Goal: Task Accomplishment & Management: Use online tool/utility

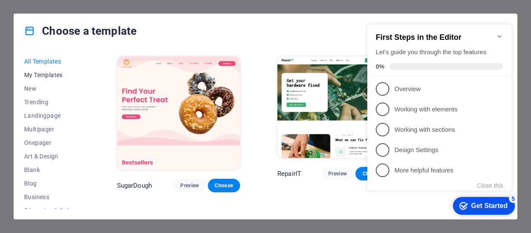
click at [39, 72] on span "My Templates" at bounding box center [52, 75] width 56 height 7
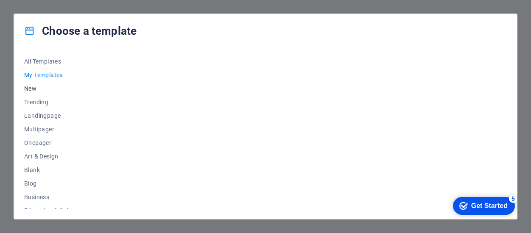
click at [37, 91] on span "New" at bounding box center [52, 88] width 56 height 7
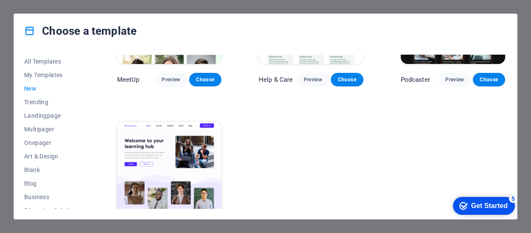
scroll to position [582, 0]
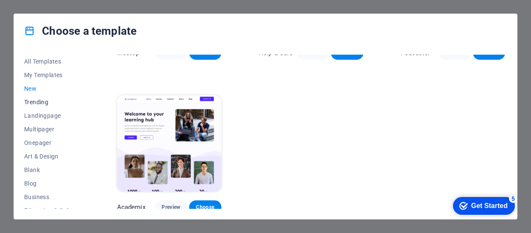
click at [44, 104] on span "Trending" at bounding box center [52, 102] width 56 height 7
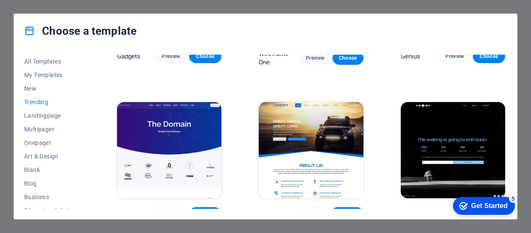
scroll to position [275, 0]
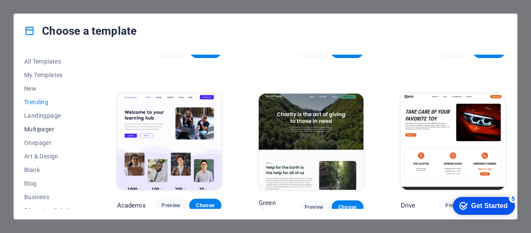
click at [47, 131] on span "Multipager" at bounding box center [52, 129] width 56 height 7
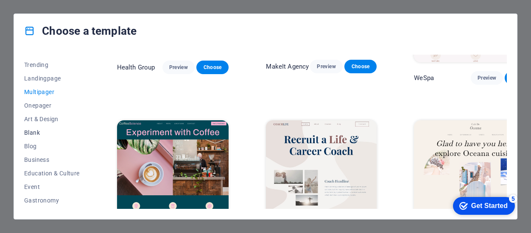
scroll to position [54, 0]
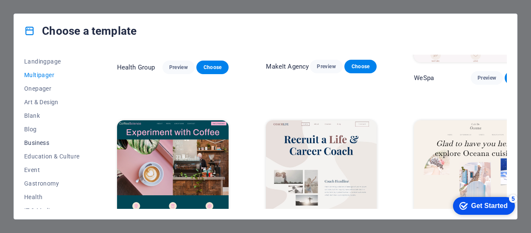
click at [36, 140] on span "Business" at bounding box center [52, 143] width 56 height 7
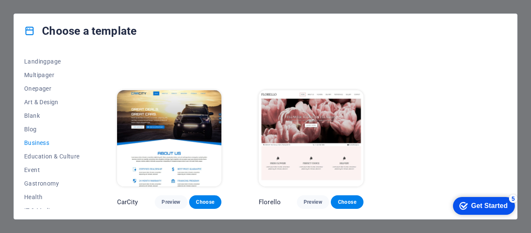
scroll to position [121, 0]
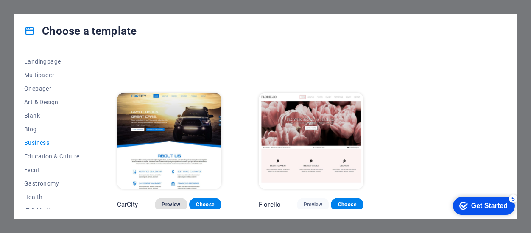
click at [171, 201] on span "Preview" at bounding box center [171, 204] width 19 height 7
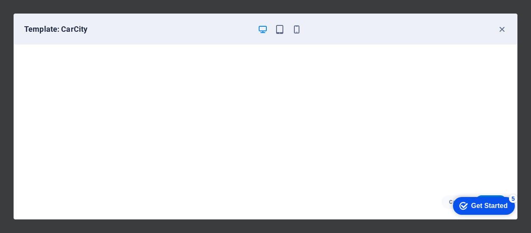
click at [477, 210] on div "Get Started" at bounding box center [489, 206] width 36 height 8
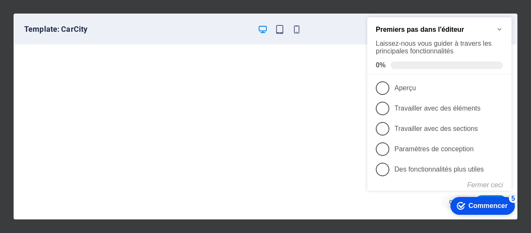
scroll to position [115, 0]
click at [451, 45] on font "Laissez-nous vous guider à travers les principales fonctionnalités" at bounding box center [434, 47] width 116 height 15
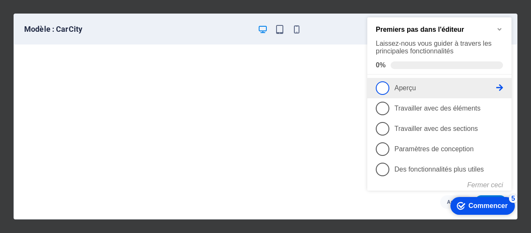
click at [385, 86] on span "1" at bounding box center [383, 88] width 14 height 14
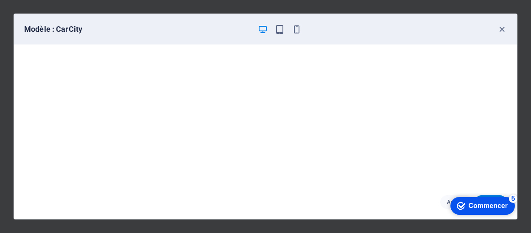
click at [475, 205] on font "Commencer" at bounding box center [488, 205] width 39 height 7
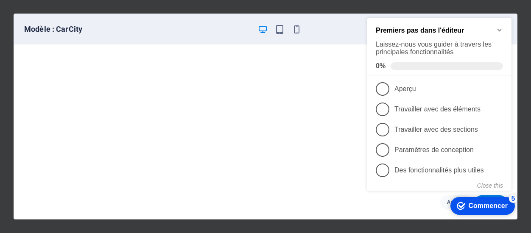
click at [490, 204] on font "Commencer" at bounding box center [488, 205] width 39 height 7
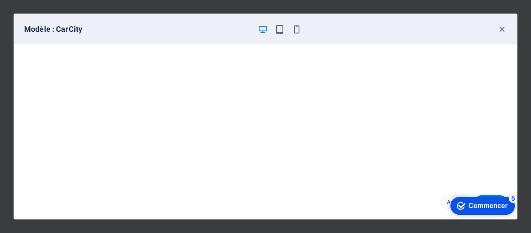
click at [508, 210] on font "Commencer" at bounding box center [488, 205] width 39 height 7
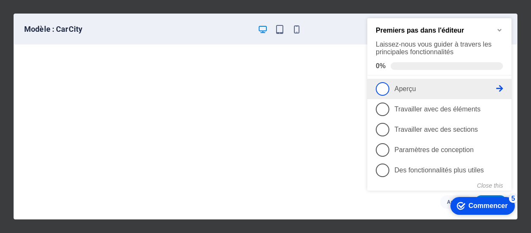
click at [498, 87] on icon at bounding box center [499, 88] width 7 height 7
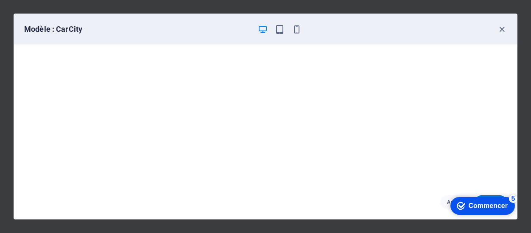
click at [481, 209] on font "Commencer" at bounding box center [488, 205] width 39 height 7
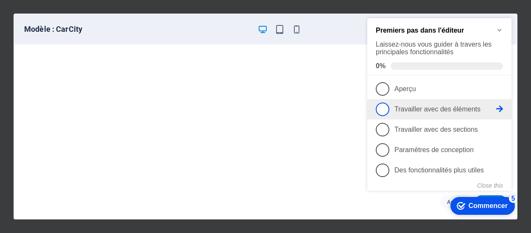
click at [498, 92] on icon at bounding box center [499, 88] width 7 height 7
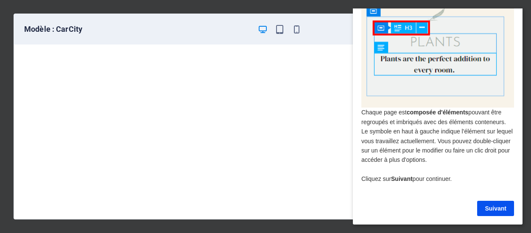
scroll to position [31, 0]
click at [489, 205] on font "Suivant" at bounding box center [496, 208] width 22 height 7
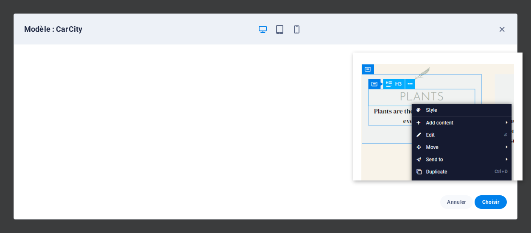
scroll to position [0, 0]
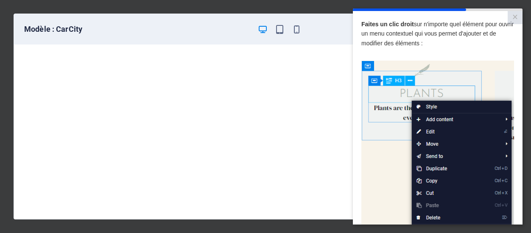
click at [452, 65] on img at bounding box center [437, 181] width 153 height 241
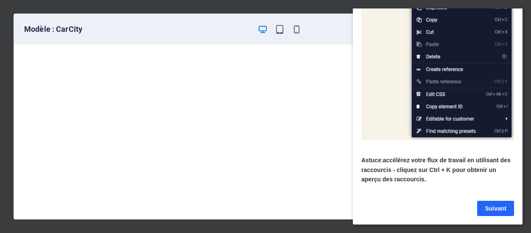
click at [484, 201] on link "Suivant" at bounding box center [495, 208] width 37 height 15
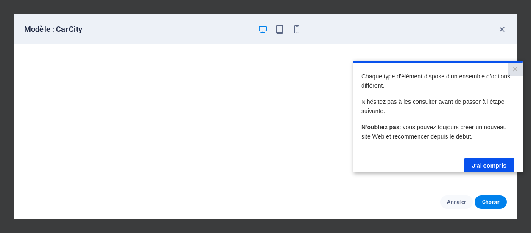
scroll to position [16, 0]
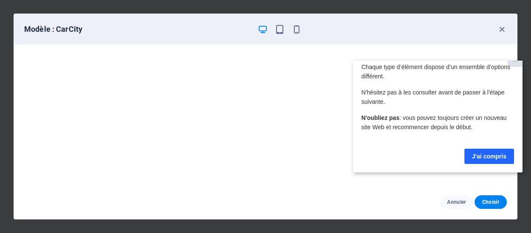
click at [479, 153] on font "J'ai compris" at bounding box center [489, 156] width 34 height 7
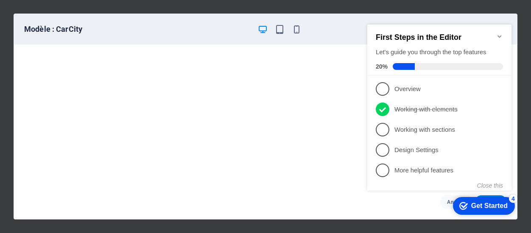
scroll to position [0, 0]
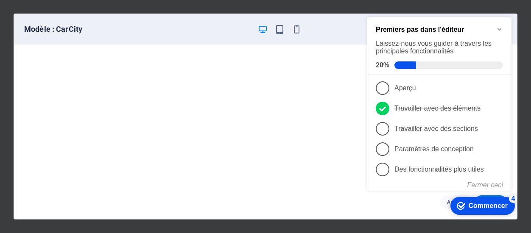
drag, startPoint x: 446, startPoint y: 73, endPoint x: 492, endPoint y: 129, distance: 73.0
click at [492, 129] on p "Travailler avec des sections - incomplet" at bounding box center [445, 129] width 102 height 8
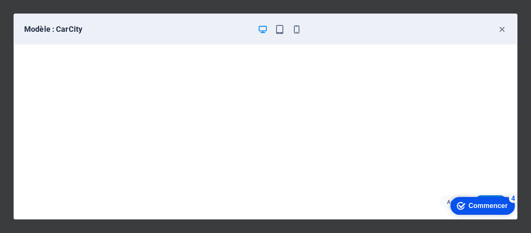
click at [484, 200] on div "checkmark Commencer 4" at bounding box center [482, 206] width 64 height 18
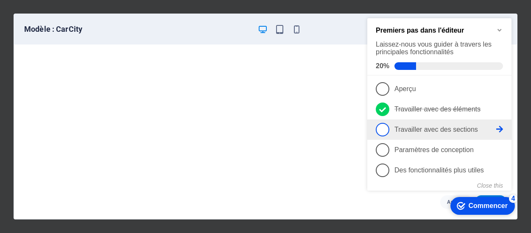
click at [499, 127] on icon at bounding box center [499, 129] width 7 height 7
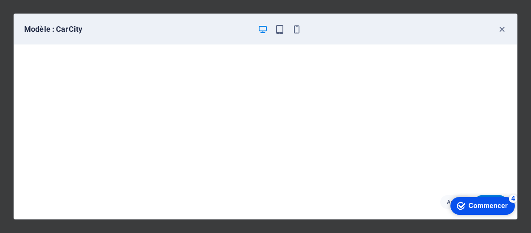
scroll to position [2, 0]
click at [481, 205] on font "Commencer" at bounding box center [488, 205] width 39 height 7
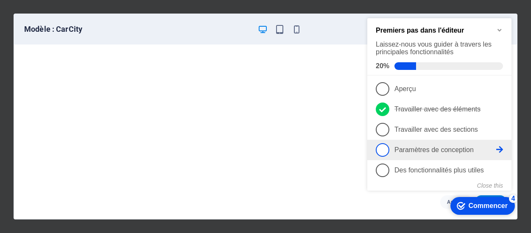
click at [498, 147] on icon at bounding box center [499, 149] width 7 height 7
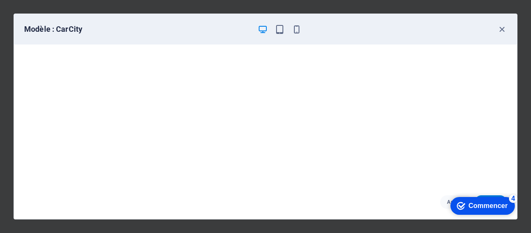
drag, startPoint x: 464, startPoint y: 181, endPoint x: 350, endPoint y: 192, distance: 114.3
click at [350, 192] on div "Annuler Choisir" at bounding box center [265, 202] width 503 height 34
click at [507, 207] on font "Commencer" at bounding box center [488, 205] width 39 height 7
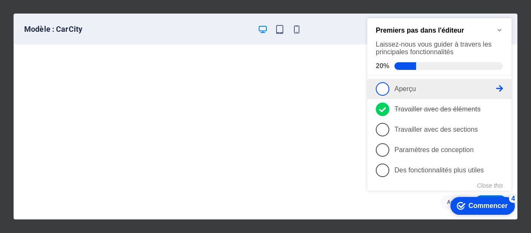
click at [501, 89] on icon at bounding box center [499, 88] width 7 height 7
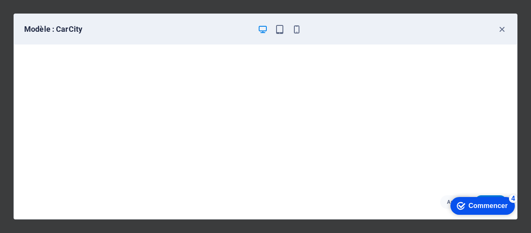
click at [484, 206] on font "Commencer" at bounding box center [488, 205] width 39 height 7
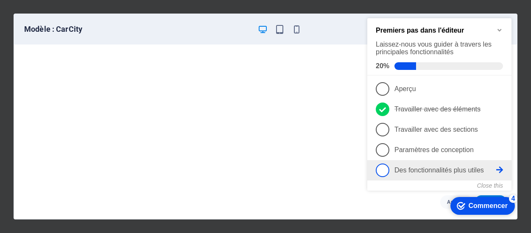
click at [497, 92] on icon at bounding box center [499, 88] width 7 height 7
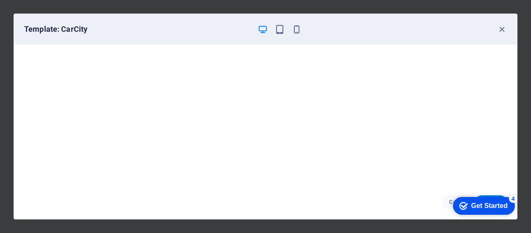
scroll to position [121, 0]
click at [484, 215] on div "checkmark Get Started 4" at bounding box center [484, 206] width 62 height 18
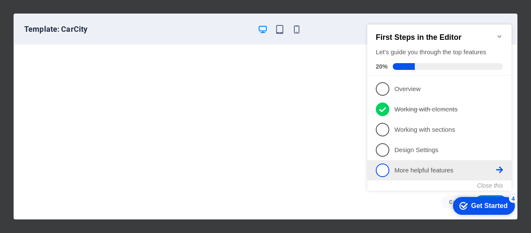
click at [462, 169] on p "More helpful features - incomplete" at bounding box center [445, 170] width 102 height 9
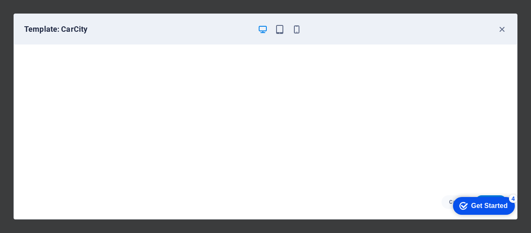
click at [493, 210] on div "Get Started" at bounding box center [489, 206] width 36 height 8
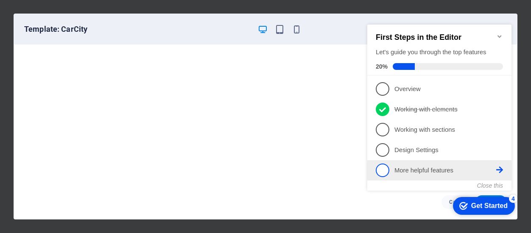
click at [499, 170] on icon at bounding box center [499, 170] width 7 height 7
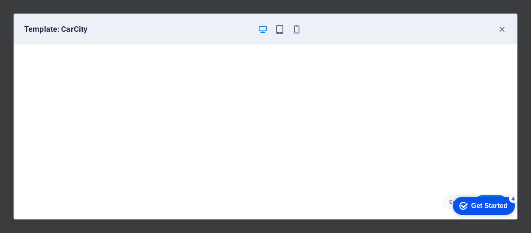
scroll to position [0, 0]
click at [81, 31] on h6 "Template: CarCity" at bounding box center [137, 29] width 227 height 10
click at [501, 209] on div "Get Started" at bounding box center [489, 206] width 36 height 8
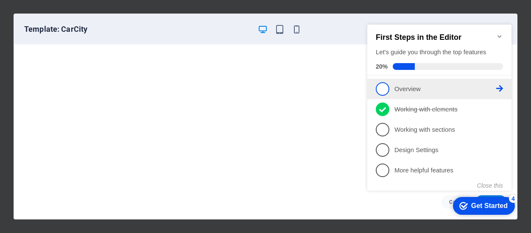
click at [447, 89] on p "Overview - incomplete" at bounding box center [445, 89] width 102 height 9
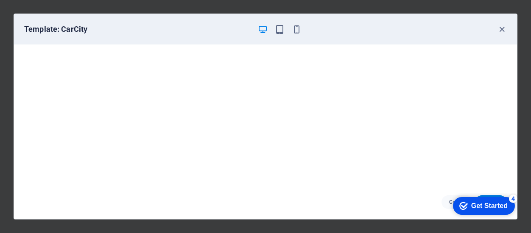
click at [489, 206] on div "Get Started" at bounding box center [489, 206] width 36 height 8
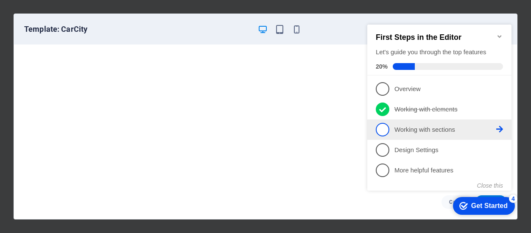
click at [498, 92] on icon at bounding box center [499, 88] width 7 height 7
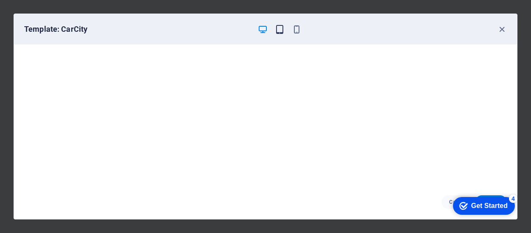
click at [279, 29] on icon "button" at bounding box center [280, 30] width 10 height 10
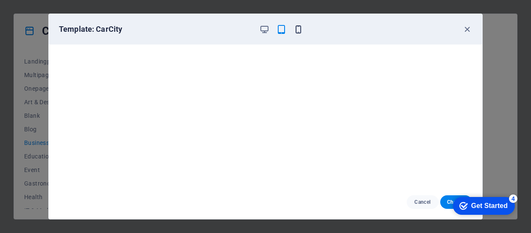
click at [297, 29] on icon "button" at bounding box center [299, 30] width 10 height 10
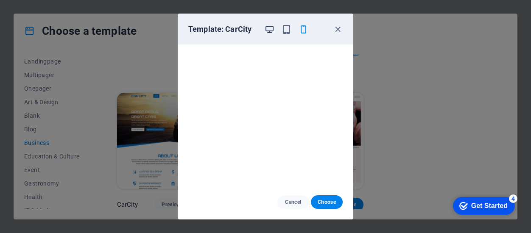
click at [270, 28] on icon "button" at bounding box center [270, 30] width 10 height 10
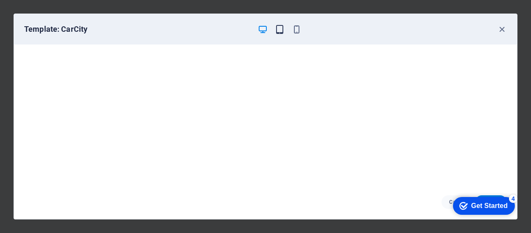
click at [282, 29] on icon "button" at bounding box center [280, 30] width 10 height 10
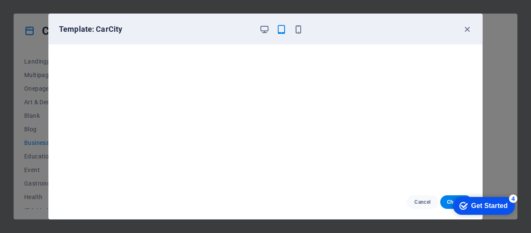
click div "checkmark Get Started 4 First Steps in the Editor Let's guide you through the t…"
click at [301, 27] on icon "button" at bounding box center [299, 30] width 10 height 10
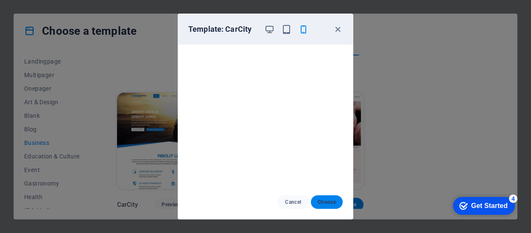
click at [327, 201] on span "Choose" at bounding box center [327, 202] width 18 height 7
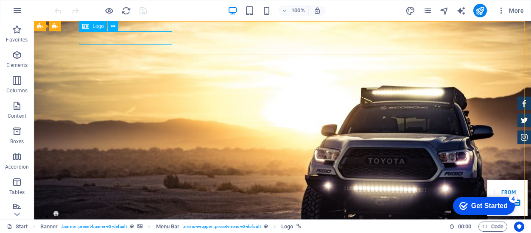
click at [92, 26] on span "Logo" at bounding box center [97, 26] width 11 height 5
click at [111, 27] on icon at bounding box center [113, 26] width 5 height 9
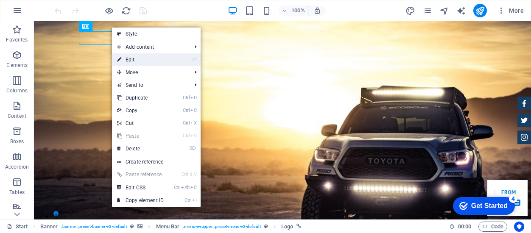
click at [131, 57] on link "⏎ Edit" at bounding box center [140, 59] width 57 height 13
select select "px"
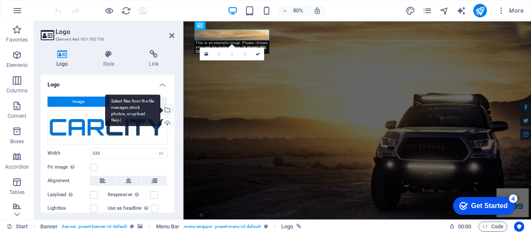
click at [166, 106] on div "Select files from the file manager, stock photos, or upload file(s)" at bounding box center [166, 110] width 13 height 13
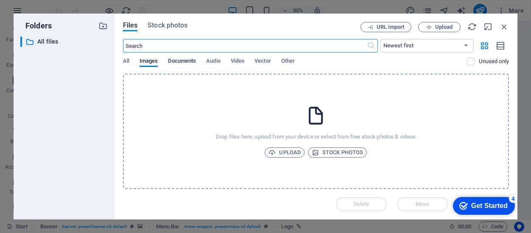
click at [187, 61] on span "Documents" at bounding box center [182, 62] width 28 height 12
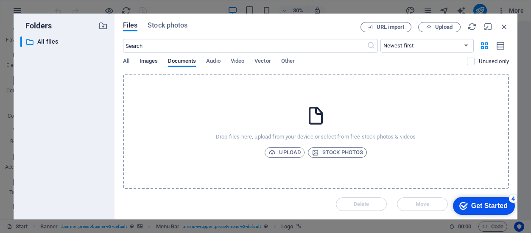
click at [144, 59] on span "Images" at bounding box center [149, 62] width 19 height 12
click at [126, 61] on span "All" at bounding box center [126, 62] width 6 height 12
click at [154, 62] on span "Images" at bounding box center [149, 62] width 19 height 12
click at [284, 152] on span "Upload" at bounding box center [285, 153] width 32 height 10
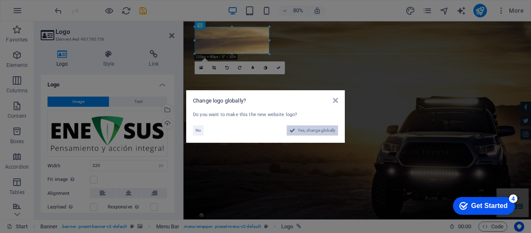
click at [311, 132] on span "Yes, change globally" at bounding box center [317, 131] width 38 height 10
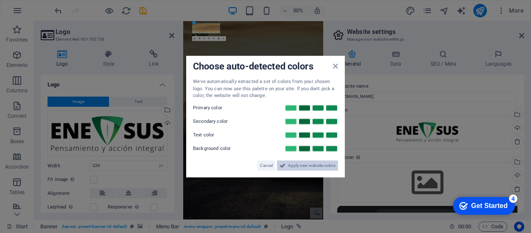
click at [302, 167] on span "Apply new website colors" at bounding box center [312, 165] width 48 height 10
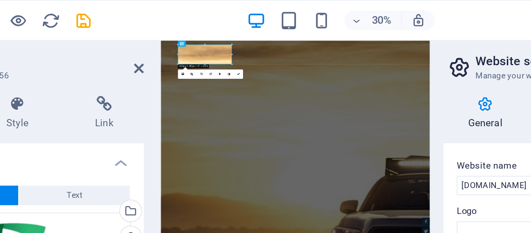
click at [207, 23] on div at bounding box center [206, 23] width 28 height 1
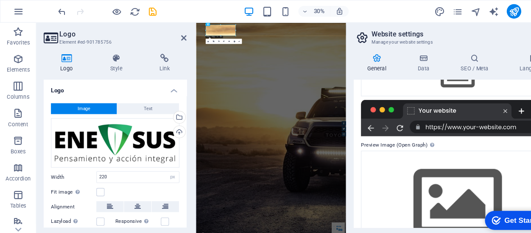
scroll to position [113, 0]
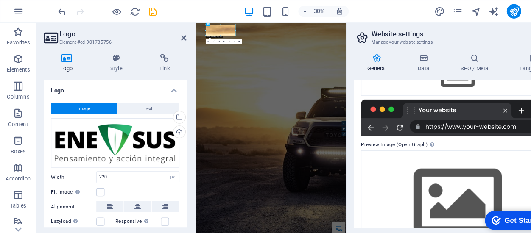
click at [376, 134] on label "Preview Image (Open Graph) This image will be shown when the website is shared …" at bounding box center [427, 135] width 180 height 10
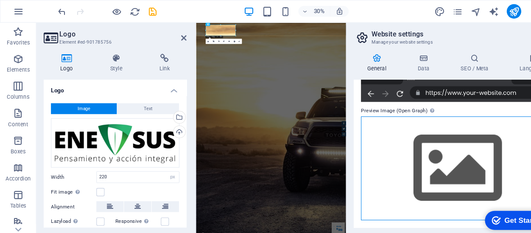
click at [406, 144] on div "Drag files here, click to choose files or select files from Files or our free s…" at bounding box center [427, 157] width 180 height 97
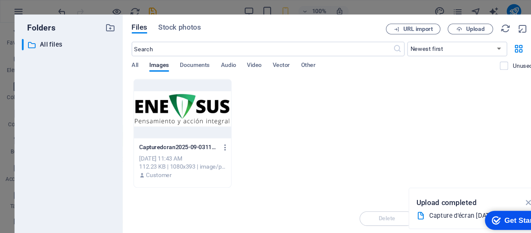
click at [160, 102] on div at bounding box center [170, 101] width 91 height 55
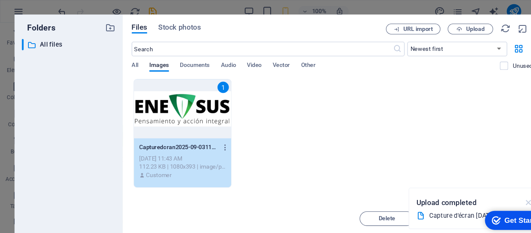
click at [494, 188] on icon "button" at bounding box center [494, 189] width 10 height 9
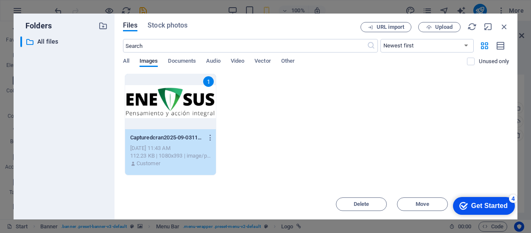
click at [169, 114] on div "1" at bounding box center [170, 101] width 91 height 55
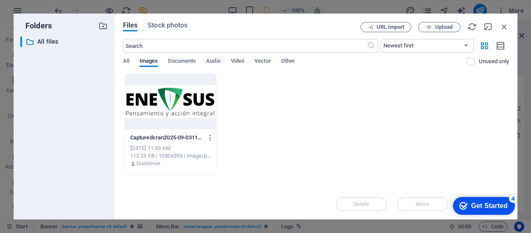
click at [169, 114] on div at bounding box center [170, 101] width 91 height 55
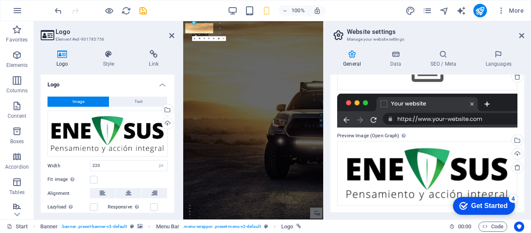
scroll to position [112, 0]
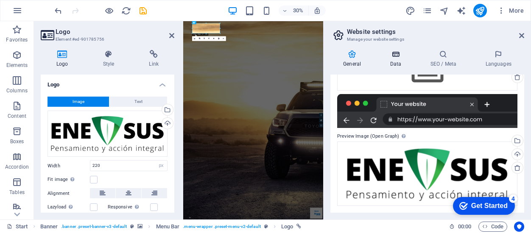
click at [396, 57] on icon at bounding box center [395, 54] width 37 height 8
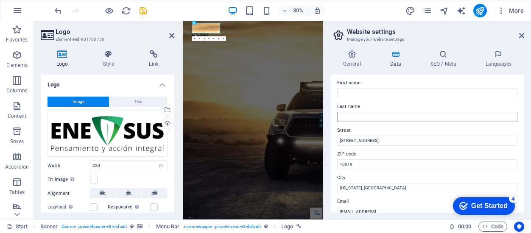
scroll to position [45, 0]
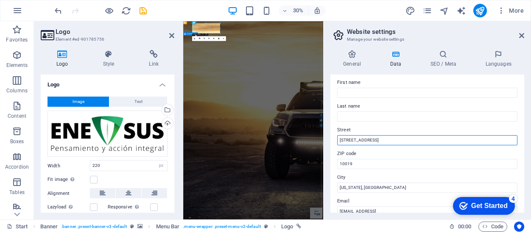
drag, startPoint x: 555, startPoint y: 159, endPoint x: 629, endPoint y: 400, distance: 251.6
type input "1"
paste input "Av. Copilco 300, 8-403"
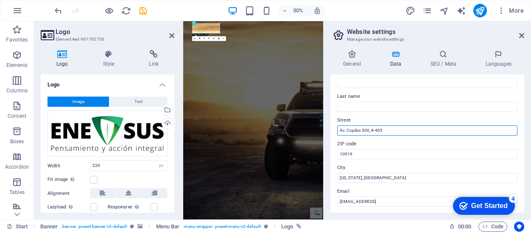
scroll to position [63, 0]
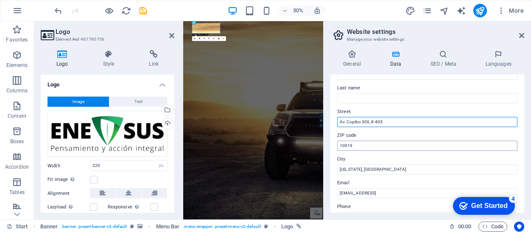
type input "Av. Copilco 300, 8-403"
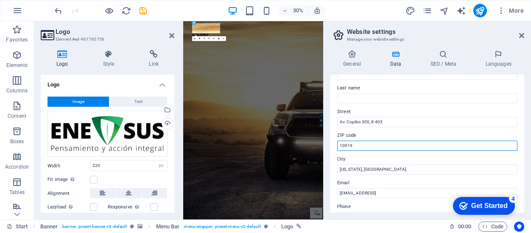
click at [361, 145] on input "10019" at bounding box center [427, 146] width 180 height 10
drag, startPoint x: 361, startPoint y: 145, endPoint x: 330, endPoint y: 139, distance: 31.5
click at [330, 139] on div "General Data SEO / Meta Languages Website name ene-sus.com Logo Drag files here…" at bounding box center [427, 131] width 207 height 176
paste input "04360"
type input "04360"
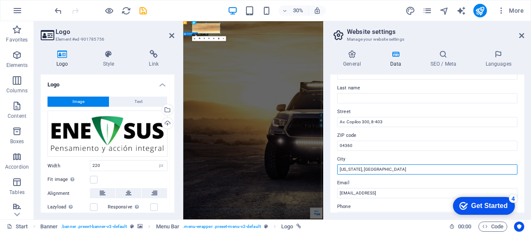
drag, startPoint x: 554, startPoint y: 187, endPoint x: 524, endPoint y: 494, distance: 308.1
type input "N"
drag, startPoint x: 364, startPoint y: 167, endPoint x: 328, endPoint y: 168, distance: 35.2
click at [328, 168] on div "General Data SEO / Meta Languages Website name ene-sus.com Logo Drag files here…" at bounding box center [427, 131] width 207 height 176
paste input "[GEOGRAPHIC_DATA]"
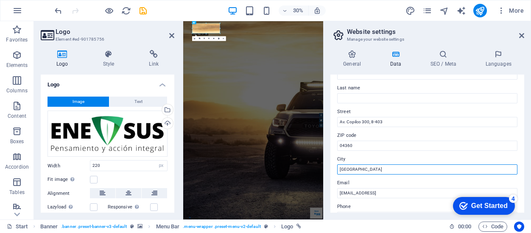
scroll to position [118, 0]
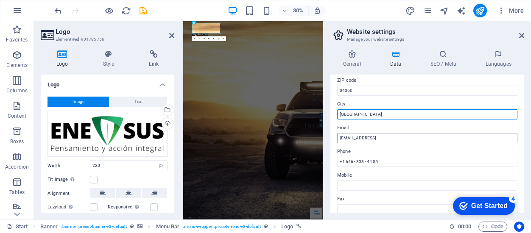
type input "[GEOGRAPHIC_DATA]"
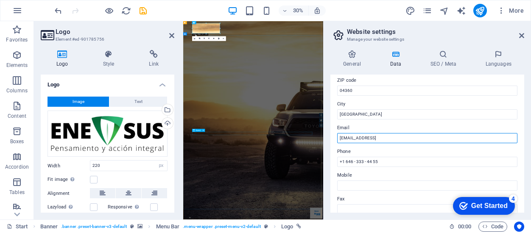
drag, startPoint x: 627, startPoint y: 158, endPoint x: 602, endPoint y: 394, distance: 237.3
drag, startPoint x: 432, startPoint y: 137, endPoint x: 389, endPoint y: 133, distance: 43.5
click at [389, 133] on input "[EMAIL_ADDRESS]" at bounding box center [427, 138] width 180 height 10
drag, startPoint x: 402, startPoint y: 138, endPoint x: 357, endPoint y: 138, distance: 44.5
click at [357, 138] on input "[EMAIL_ADDRESS]" at bounding box center [427, 138] width 180 height 10
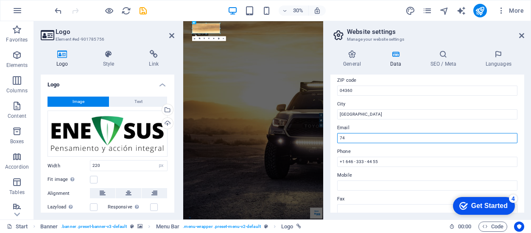
type input "7"
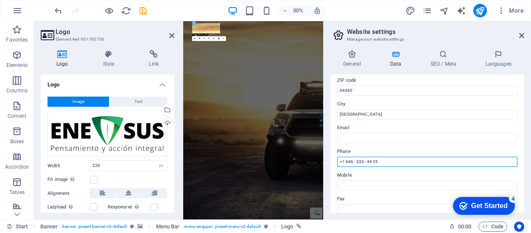
drag, startPoint x: 339, startPoint y: 164, endPoint x: 336, endPoint y: 158, distance: 6.7
click at [336, 158] on div "Contact data for this website. This can be used everywhere on the website and w…" at bounding box center [427, 144] width 194 height 138
paste input "52 55) 5658 9887"
click at [350, 164] on input "52 55) 5658 9887" at bounding box center [427, 162] width 180 height 10
click at [339, 161] on input "52 55) 5658 9887" at bounding box center [427, 162] width 180 height 10
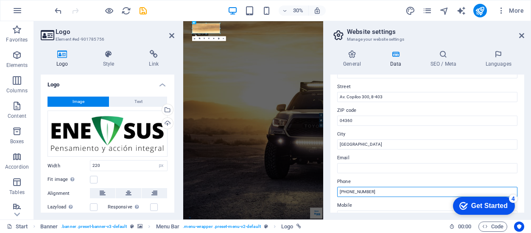
scroll to position [0, 0]
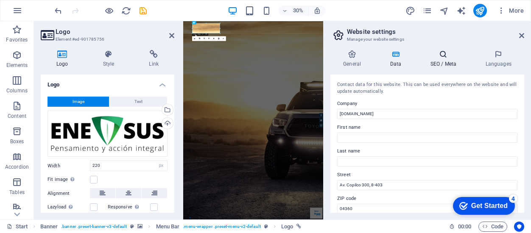
type input "[PHONE_NUMBER]"
click at [438, 63] on h4 "SEO / Meta" at bounding box center [444, 59] width 55 height 18
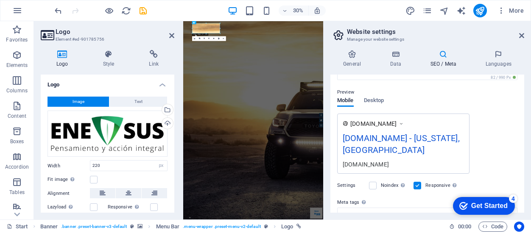
scroll to position [110, 0]
click at [400, 61] on h4 "Data" at bounding box center [397, 59] width 40 height 18
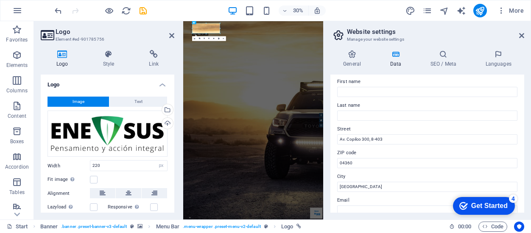
scroll to position [55, 0]
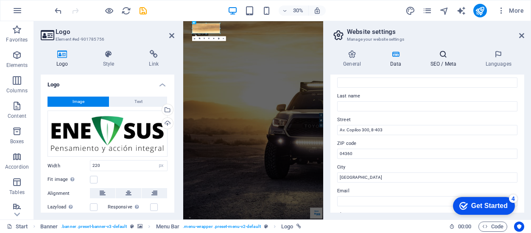
click at [445, 61] on h4 "SEO / Meta" at bounding box center [444, 59] width 55 height 18
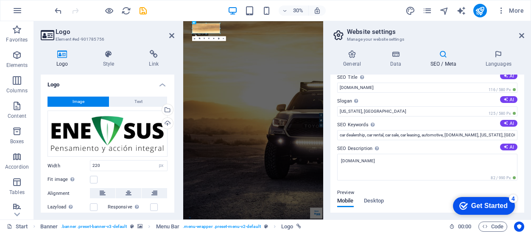
scroll to position [7, 0]
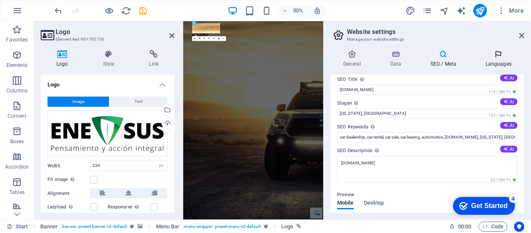
click at [494, 60] on h4 "Languages" at bounding box center [499, 59] width 52 height 18
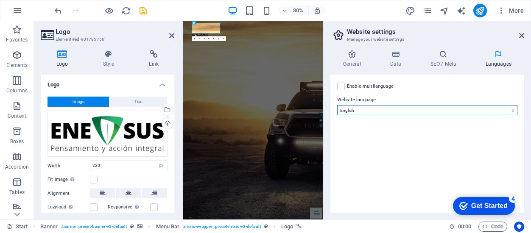
click at [393, 111] on select "Abkhazian Afar Afrikaans Akan Albanian Amharic Arabic Aragonese Armenian Assame…" at bounding box center [427, 110] width 180 height 10
select select "148"
click at [337, 105] on select "Abkhazian Afar Afrikaans Akan Albanian Amharic Arabic Aragonese Armenian Assame…" at bounding box center [427, 110] width 180 height 10
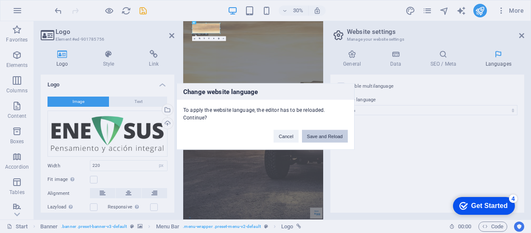
click at [323, 133] on button "Save and Reload" at bounding box center [325, 136] width 46 height 13
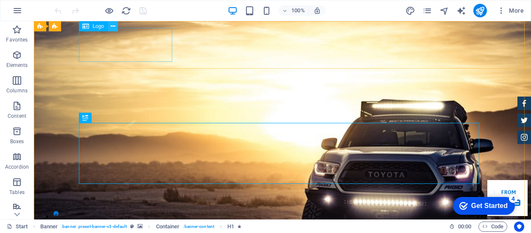
click at [112, 26] on icon at bounding box center [113, 26] width 5 height 9
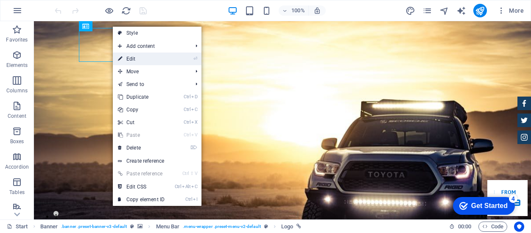
click at [150, 58] on link "⏎ Edit" at bounding box center [141, 59] width 57 height 13
select select "px"
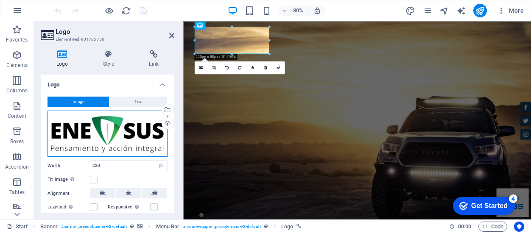
click at [113, 134] on div "Drag files here, click to choose files or select files from Files or our free s…" at bounding box center [108, 134] width 120 height 47
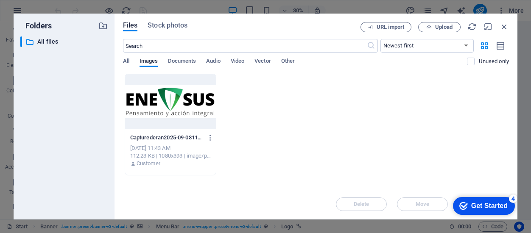
click at [170, 103] on div at bounding box center [170, 101] width 91 height 55
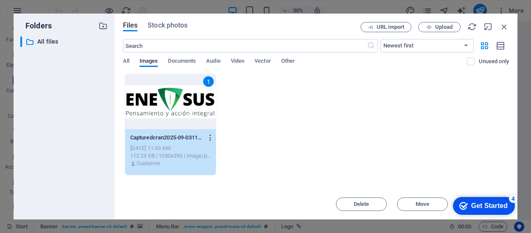
click at [210, 136] on icon "button" at bounding box center [211, 138] width 8 height 8
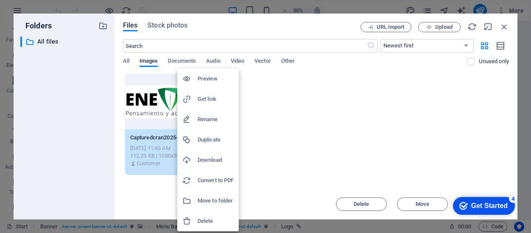
click at [316, 118] on div at bounding box center [265, 116] width 531 height 233
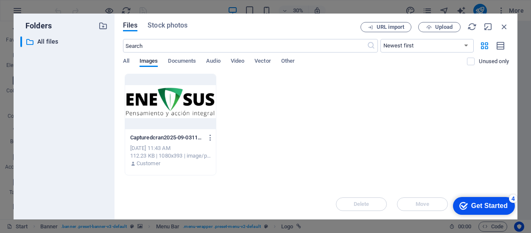
click at [218, 127] on div "Capturedcran2025-09-03114242-m_bwCJYTIyLQY9I6iHwK1g.png Capturedcran2025-09-031…" at bounding box center [316, 125] width 386 height 102
click at [207, 118] on div at bounding box center [170, 101] width 91 height 55
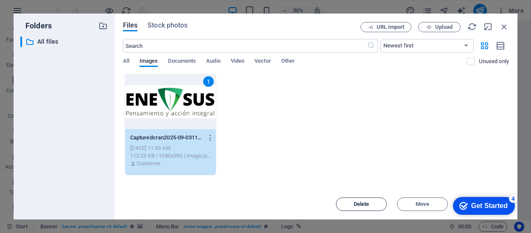
click at [356, 203] on span "Delete" at bounding box center [362, 204] width 16 height 5
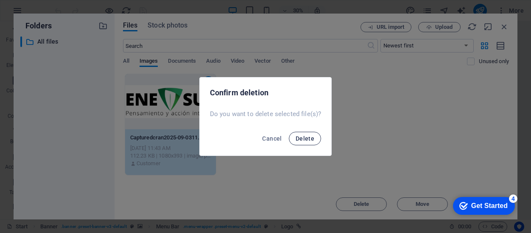
click at [305, 133] on button "Delete" at bounding box center [305, 139] width 32 height 14
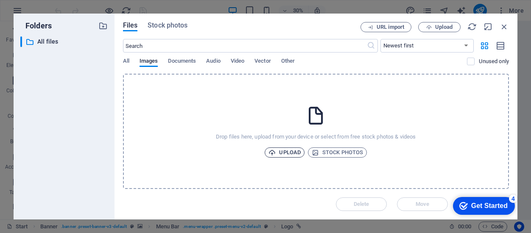
click at [288, 149] on span "Upload" at bounding box center [285, 153] width 32 height 10
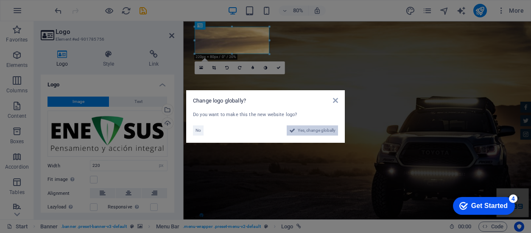
click at [316, 131] on span "Yes, change globally" at bounding box center [317, 131] width 38 height 10
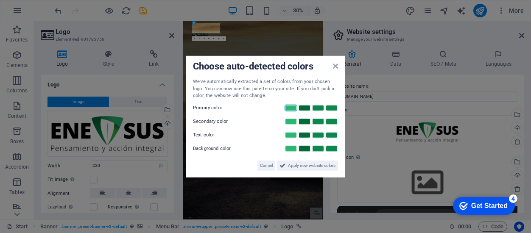
click at [294, 107] on link at bounding box center [291, 107] width 13 height 7
click at [217, 108] on label "Primary color" at bounding box center [218, 108] width 51 height 10
click at [304, 121] on link at bounding box center [304, 121] width 13 height 7
click at [318, 134] on link at bounding box center [318, 134] width 13 height 7
click at [333, 148] on link at bounding box center [331, 148] width 13 height 7
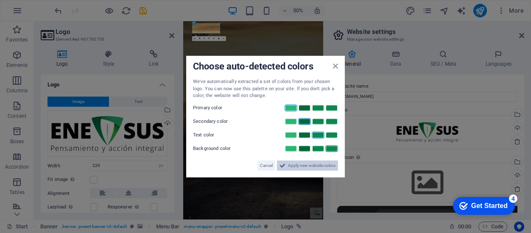
click at [311, 165] on span "Apply new website colors" at bounding box center [312, 165] width 48 height 10
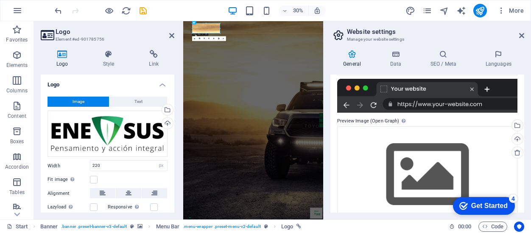
scroll to position [145, 0]
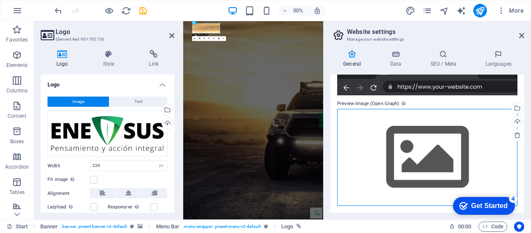
click at [412, 143] on div "Drag files here, click to choose files or select files from Files or our free s…" at bounding box center [427, 157] width 180 height 97
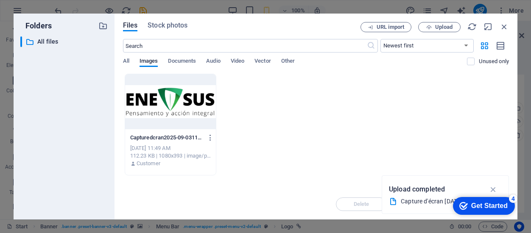
click at [195, 113] on div at bounding box center [170, 101] width 91 height 55
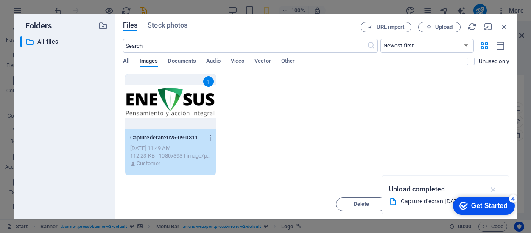
click at [494, 187] on icon "button" at bounding box center [494, 189] width 10 height 9
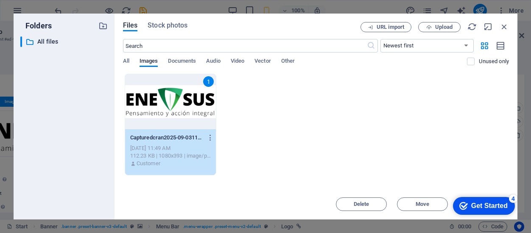
drag, startPoint x: 483, startPoint y: 204, endPoint x: 565, endPoint y: 375, distance: 190.1
click at [483, 202] on div "Get Started" at bounding box center [489, 206] width 36 height 8
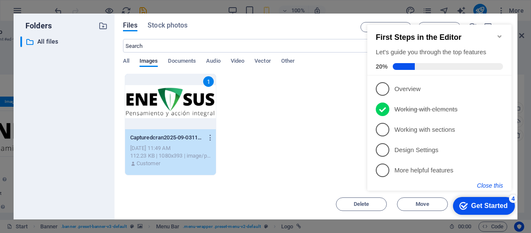
click at [486, 183] on button "Close this" at bounding box center [490, 185] width 26 height 7
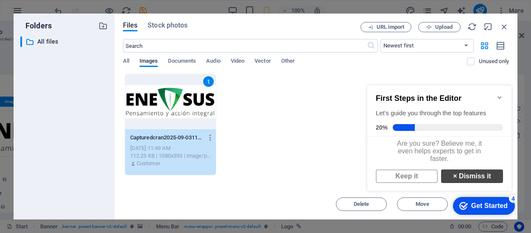
click at [463, 183] on link "× Dismiss it" at bounding box center [472, 177] width 62 height 14
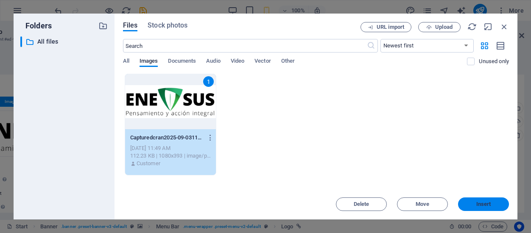
click at [482, 203] on span "Insert" at bounding box center [483, 204] width 15 height 5
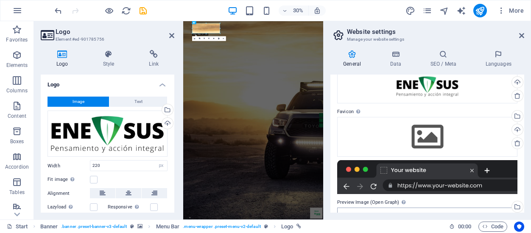
scroll to position [112, 0]
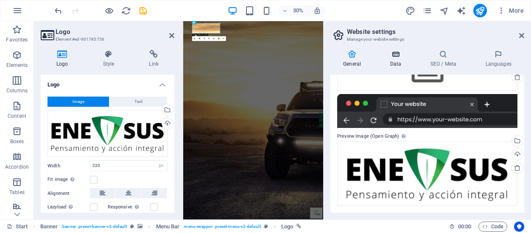
click at [394, 58] on icon at bounding box center [395, 54] width 37 height 8
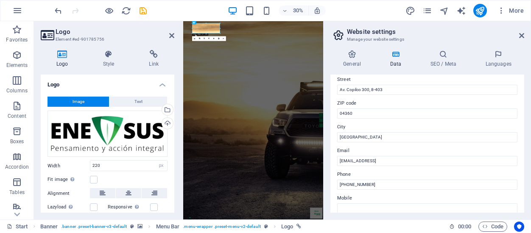
scroll to position [0, 0]
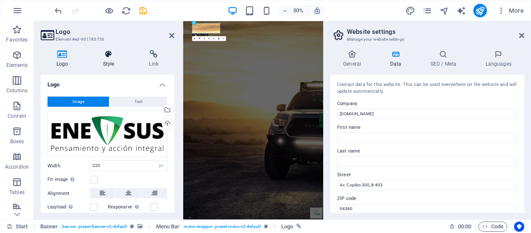
click at [106, 52] on icon at bounding box center [108, 54] width 43 height 8
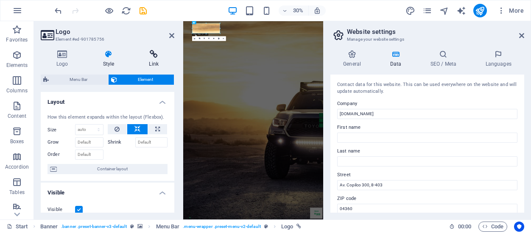
click at [150, 53] on icon at bounding box center [153, 54] width 41 height 8
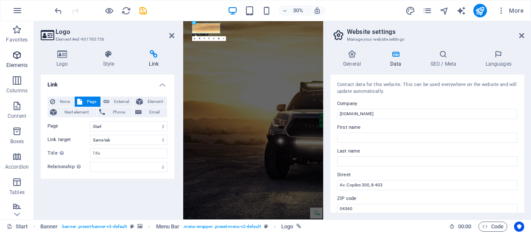
click at [14, 62] on span "Elements" at bounding box center [17, 60] width 34 height 20
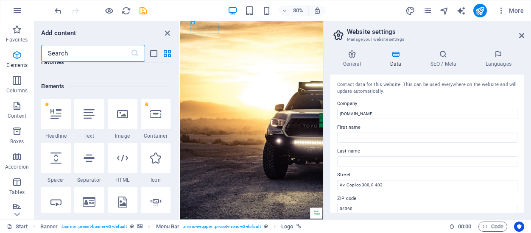
scroll to position [90, 0]
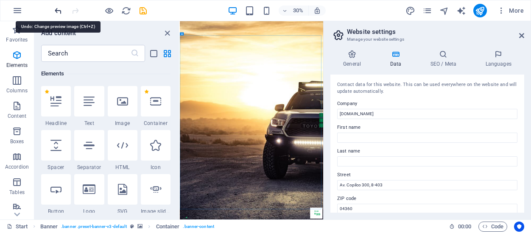
click at [58, 8] on icon "undo" at bounding box center [58, 11] width 10 height 10
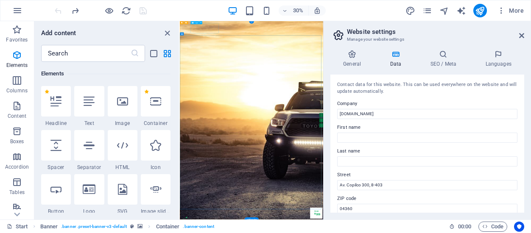
select select
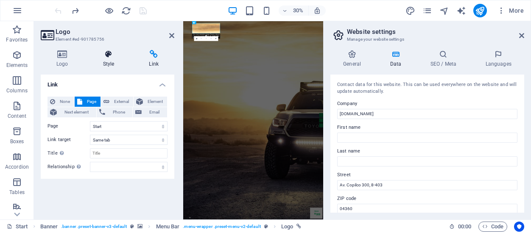
click at [109, 62] on h4 "Style" at bounding box center [110, 59] width 46 height 18
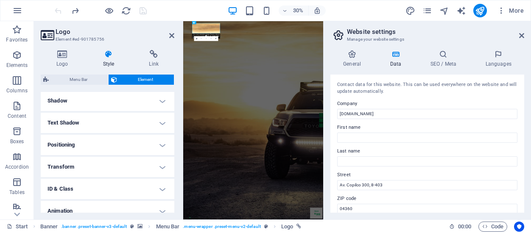
scroll to position [209, 0]
click at [106, 122] on h4 "Text Shadow" at bounding box center [108, 121] width 134 height 20
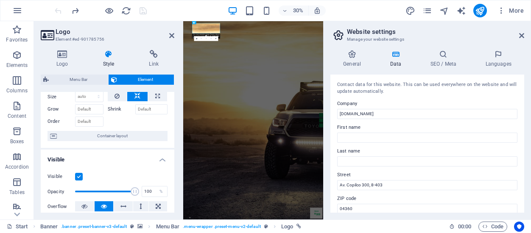
scroll to position [0, 0]
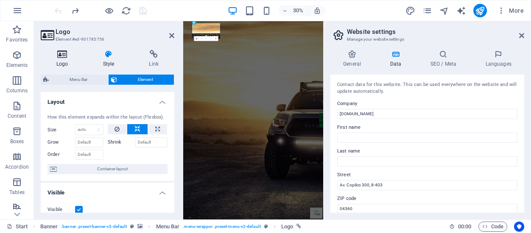
click at [64, 59] on h4 "Logo" at bounding box center [64, 59] width 47 height 18
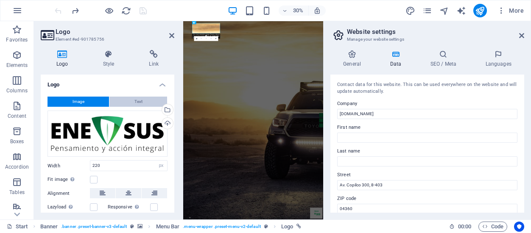
click at [132, 101] on button "Text" at bounding box center [138, 102] width 58 height 10
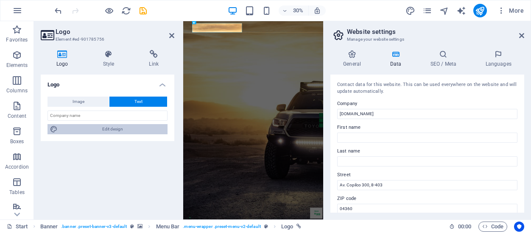
click at [97, 130] on span "Edit design" at bounding box center [112, 129] width 105 height 10
select select "rem"
select select "700"
select select "px"
select select "rem"
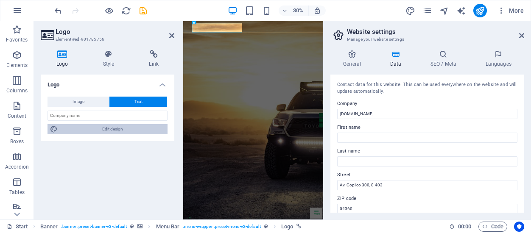
select select "rem"
select select "700"
select select "px"
select select "rem"
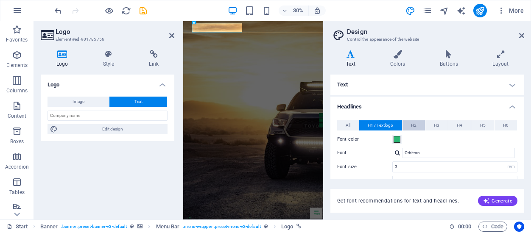
click at [410, 125] on button "H2" at bounding box center [414, 125] width 22 height 10
click at [349, 123] on span "All" at bounding box center [348, 125] width 5 height 10
click at [390, 90] on h4 "Text" at bounding box center [427, 85] width 194 height 20
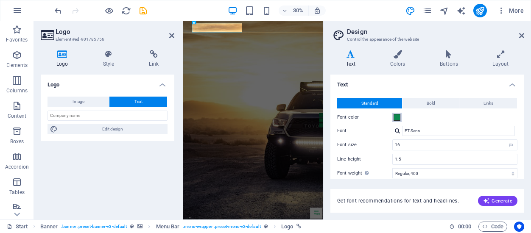
click at [400, 117] on button "Font color" at bounding box center [396, 117] width 9 height 9
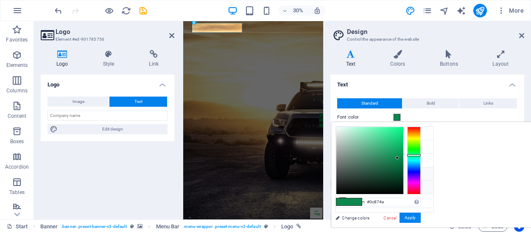
click at [361, 185] on li "Custom color 1 #ebedee" at bounding box center [385, 188] width 98 height 14
type input "#ebedee"
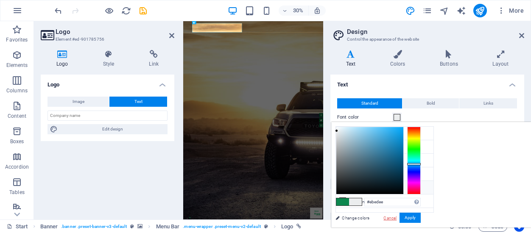
click at [397, 217] on link "Cancel" at bounding box center [390, 218] width 15 height 6
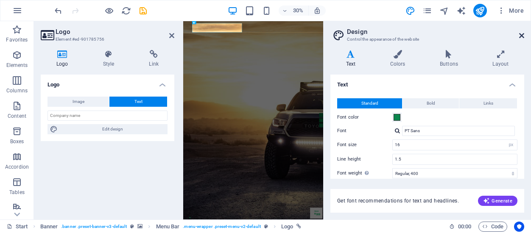
click at [523, 34] on icon at bounding box center [521, 35] width 5 height 7
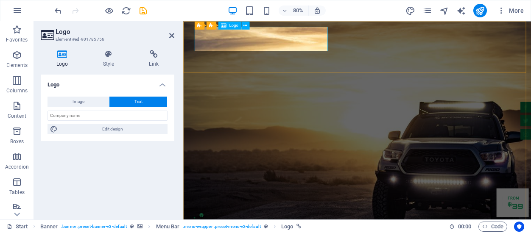
click at [246, 26] on icon at bounding box center [245, 25] width 4 height 7
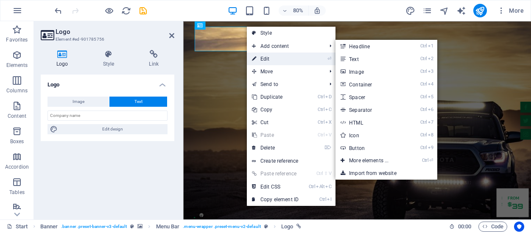
click at [274, 57] on link "⏎ Edit" at bounding box center [275, 59] width 57 height 13
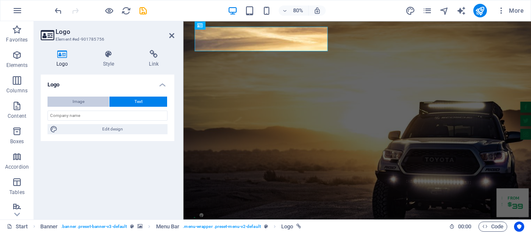
click at [87, 101] on button "Image" at bounding box center [79, 102] width 62 height 10
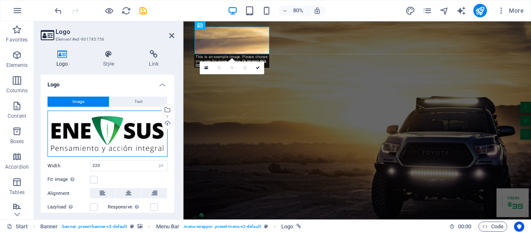
click at [131, 145] on div "Drag files here, click to choose files or select files from Files or our free s…" at bounding box center [108, 134] width 120 height 47
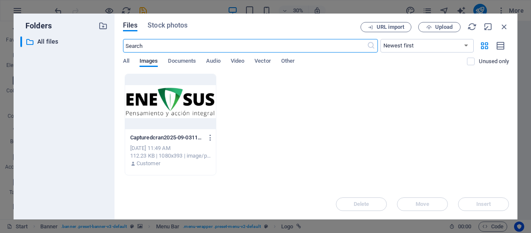
click at [189, 112] on div at bounding box center [170, 101] width 91 height 55
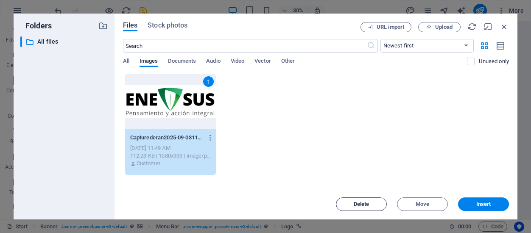
click at [367, 208] on button "Delete" at bounding box center [361, 205] width 51 height 14
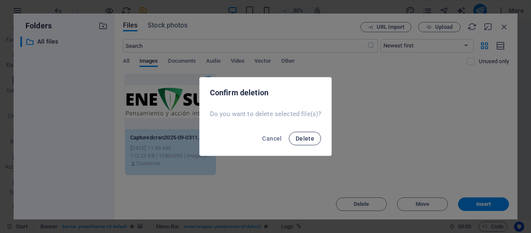
click at [301, 136] on span "Delete" at bounding box center [305, 138] width 19 height 7
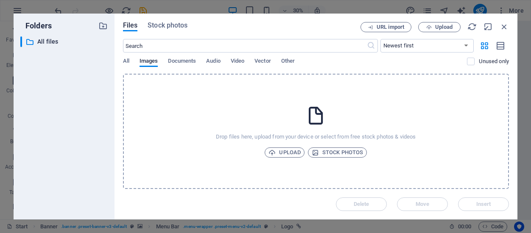
click at [224, 120] on div "Drop files here, upload from your device or select from free stock photos & vid…" at bounding box center [316, 131] width 386 height 115
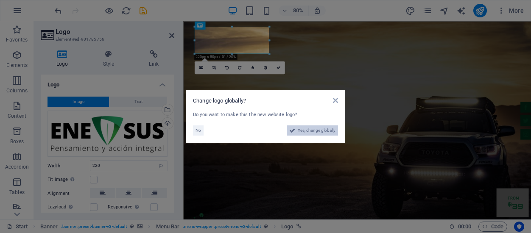
click at [312, 129] on span "Yes, change globally" at bounding box center [317, 131] width 38 height 10
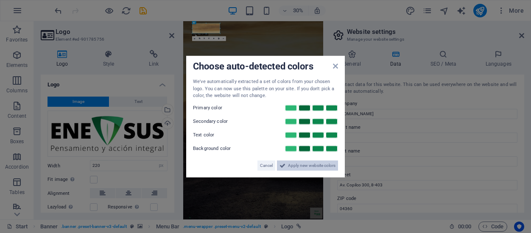
click at [289, 166] on span "Apply new website colors" at bounding box center [312, 165] width 48 height 10
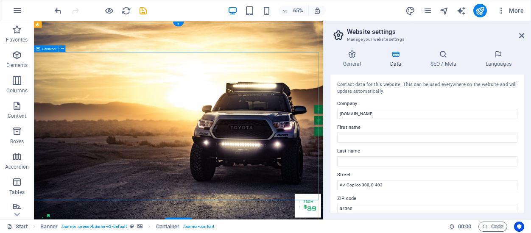
drag, startPoint x: 188, startPoint y: 101, endPoint x: 208, endPoint y: 95, distance: 20.8
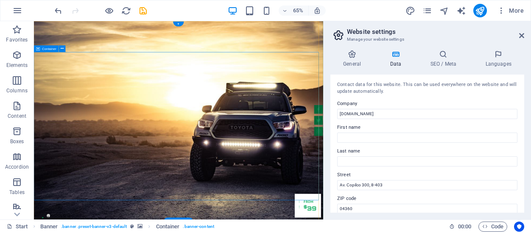
click at [45, 66] on div "H1 Banner Container Banner Menu Bar Banner Logo Text Container Menu Spacer + + …" at bounding box center [178, 120] width 289 height 199
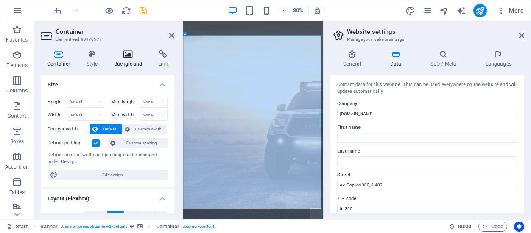
click at [129, 59] on h4 "Background" at bounding box center [130, 59] width 45 height 18
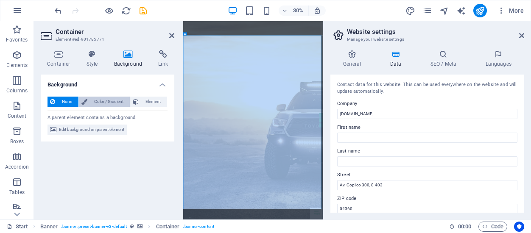
click at [95, 101] on span "Color / Gradient" at bounding box center [108, 102] width 37 height 10
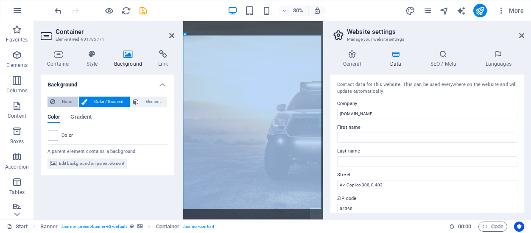
click at [72, 102] on span "None" at bounding box center [67, 102] width 18 height 10
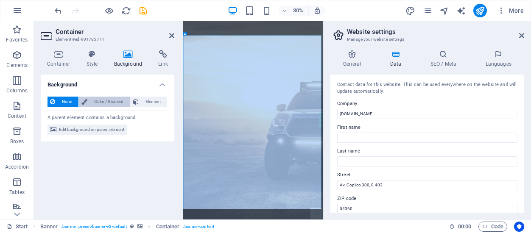
click at [92, 103] on span "Color / Gradient" at bounding box center [108, 102] width 37 height 10
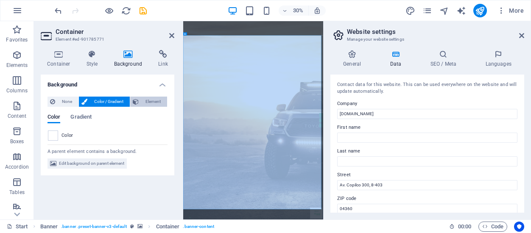
click at [139, 104] on icon at bounding box center [136, 102] width 6 height 10
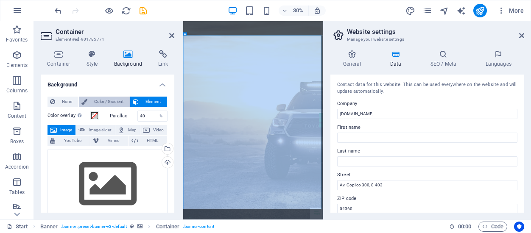
click at [118, 105] on span "Color / Gradient" at bounding box center [108, 102] width 37 height 10
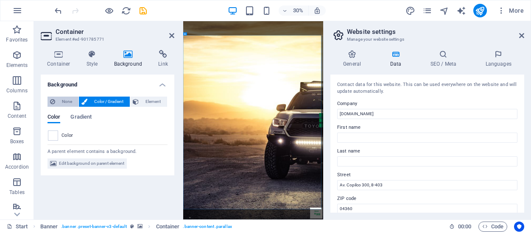
click at [71, 99] on span "None" at bounding box center [67, 102] width 18 height 10
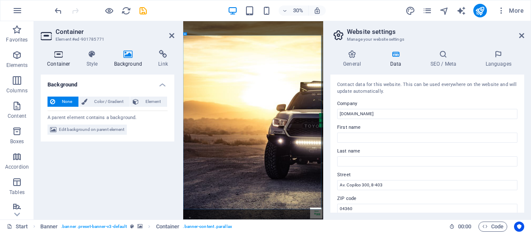
click at [65, 59] on h4 "Container" at bounding box center [60, 59] width 39 height 18
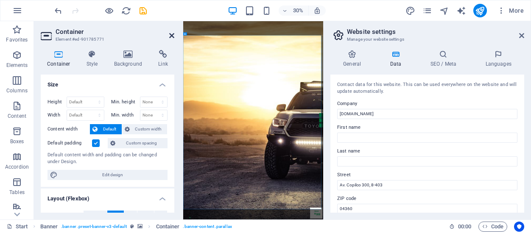
click at [173, 32] on icon at bounding box center [171, 35] width 5 height 7
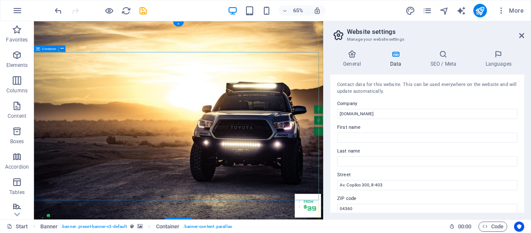
click at [41, 25] on div "Banner" at bounding box center [44, 24] width 21 height 7
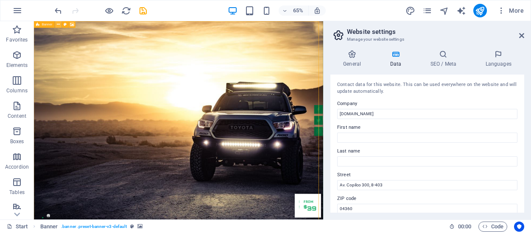
click at [60, 25] on button at bounding box center [58, 24] width 7 height 7
click at [72, 25] on icon at bounding box center [72, 25] width 4 height 6
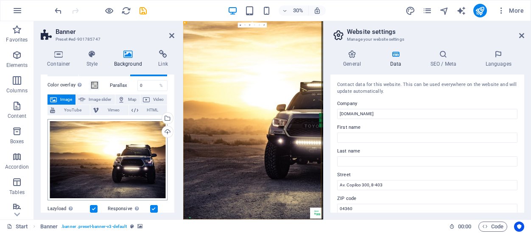
scroll to position [36, 0]
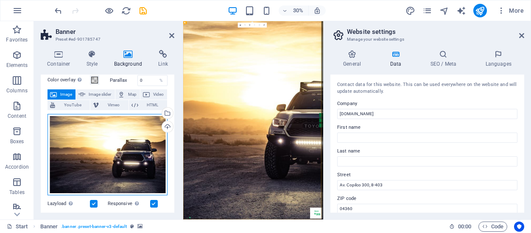
click at [110, 152] on div "Drag files here, click to choose files or select files from Files or our free s…" at bounding box center [108, 154] width 120 height 81
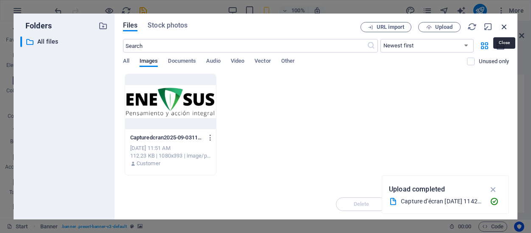
click at [502, 29] on icon "button" at bounding box center [504, 26] width 9 height 9
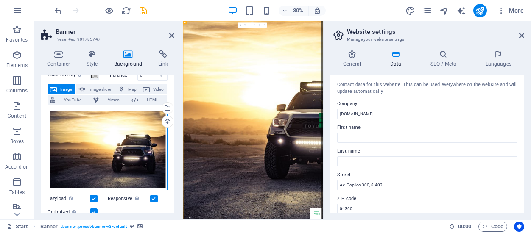
scroll to position [40, 0]
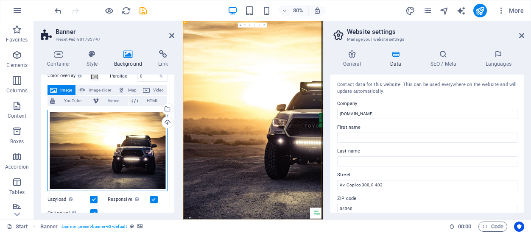
drag, startPoint x: 116, startPoint y: 117, endPoint x: 98, endPoint y: 129, distance: 21.6
click at [98, 129] on div "Drag files here, click to choose files or select files from Files or our free s…" at bounding box center [108, 150] width 120 height 81
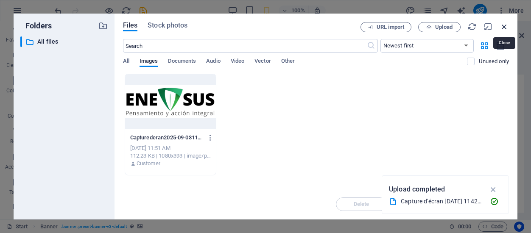
click at [503, 25] on icon "button" at bounding box center [504, 26] width 9 height 9
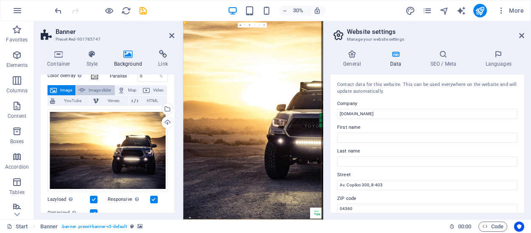
click at [88, 88] on span "Image slider" at bounding box center [100, 90] width 24 height 10
select select "ms"
select select "s"
select select "progressive"
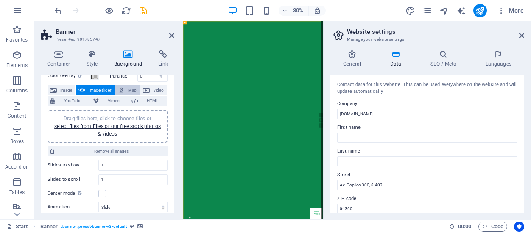
click at [121, 90] on icon at bounding box center [121, 90] width 7 height 10
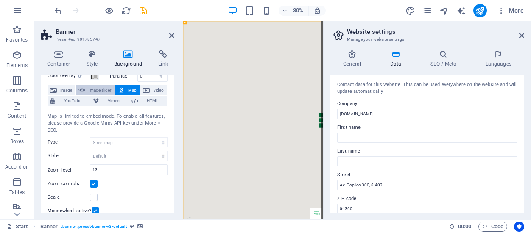
click at [103, 90] on span "Image slider" at bounding box center [100, 90] width 24 height 10
select select "ms"
select select "s"
select select "progressive"
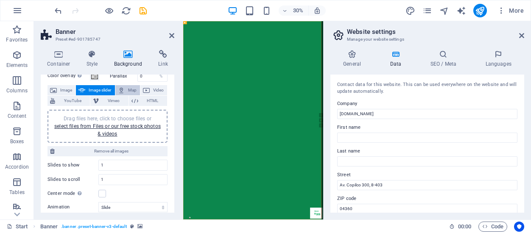
click at [129, 90] on span "Map" at bounding box center [132, 90] width 10 height 10
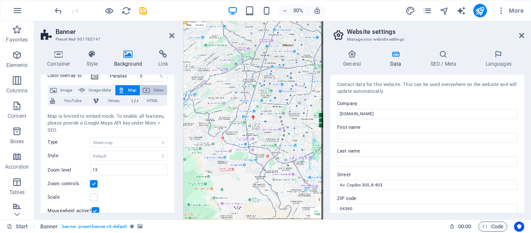
click at [149, 90] on button "Video" at bounding box center [153, 90] width 27 height 10
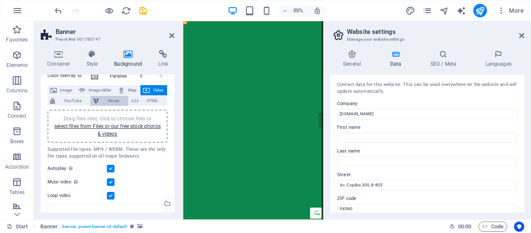
click at [112, 100] on span "Vimeo" at bounding box center [113, 101] width 24 height 10
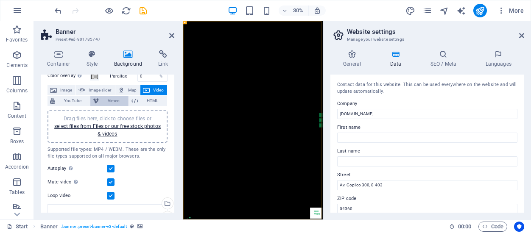
select select "ar16_9"
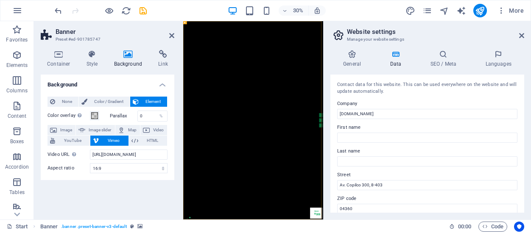
scroll to position [0, 0]
click at [71, 101] on span "None" at bounding box center [67, 102] width 18 height 10
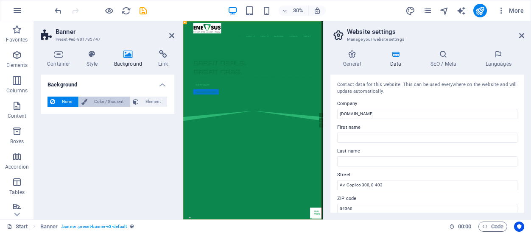
click at [99, 100] on span "Color / Gradient" at bounding box center [108, 102] width 37 height 10
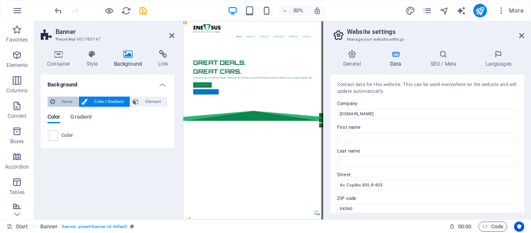
click at [65, 101] on span "None" at bounding box center [67, 102] width 18 height 10
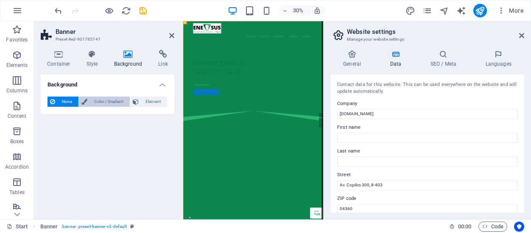
click at [95, 101] on span "Color / Gradient" at bounding box center [108, 102] width 37 height 10
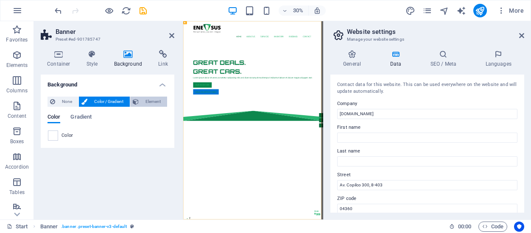
click at [146, 99] on span "Element" at bounding box center [152, 102] width 23 height 10
select select "ar16_9"
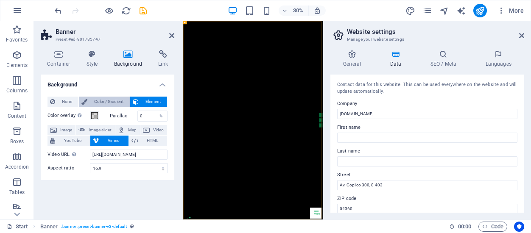
click at [115, 101] on span "Color / Gradient" at bounding box center [108, 102] width 37 height 10
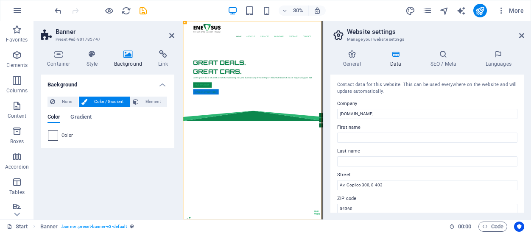
click at [52, 136] on span at bounding box center [52, 135] width 9 height 9
type input "#ffffff"
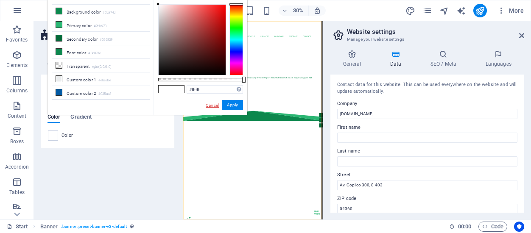
click at [208, 104] on link "Cancel" at bounding box center [212, 105] width 15 height 6
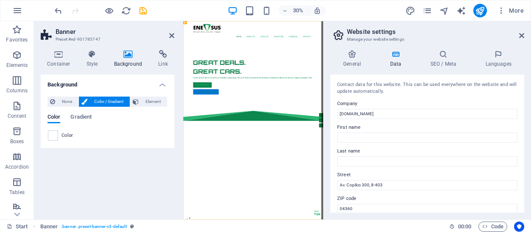
click at [98, 167] on div "Background None Color / Gradient Element Stretch background to full-width Color…" at bounding box center [108, 144] width 134 height 138
click at [174, 35] on aside "Banner Preset #ed-901785747 Container Style Background Link Size Height Default…" at bounding box center [108, 120] width 149 height 199
click at [171, 36] on icon at bounding box center [171, 35] width 5 height 7
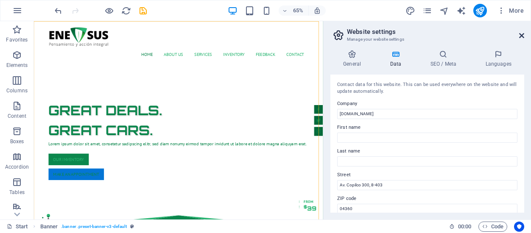
click at [523, 36] on icon at bounding box center [521, 35] width 5 height 7
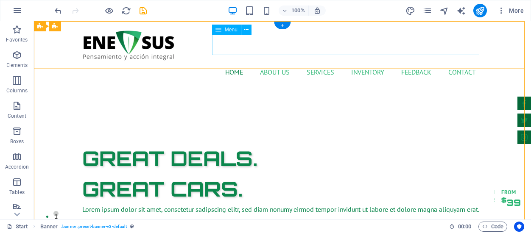
click at [272, 62] on nav "Home About us Services Inventory Feedback Contact" at bounding box center [282, 72] width 400 height 20
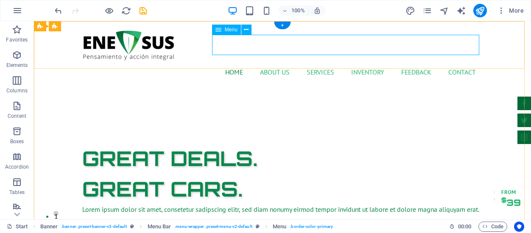
click at [271, 62] on nav "Home About us Services Inventory Feedback Contact" at bounding box center [282, 72] width 400 height 20
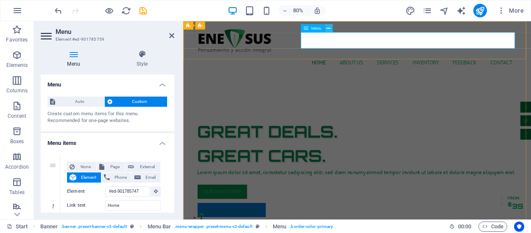
click at [329, 27] on icon at bounding box center [329, 28] width 4 height 7
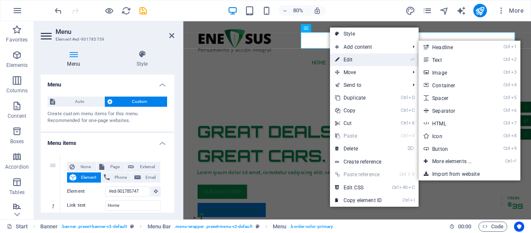
click at [353, 59] on link "⏎ Edit" at bounding box center [358, 59] width 57 height 13
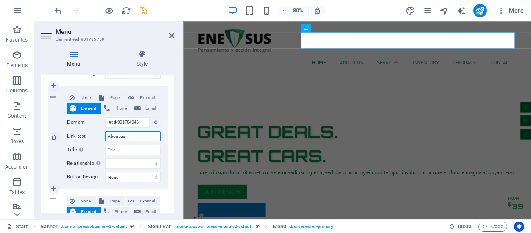
drag, startPoint x: 130, startPoint y: 138, endPoint x: 100, endPoint y: 136, distance: 29.7
click at [100, 136] on div "Link text About us" at bounding box center [114, 136] width 94 height 10
type input "Acerc"
select select
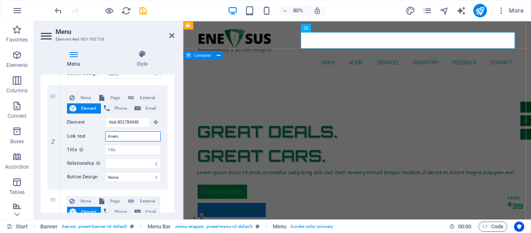
select select
type input "Acerca de"
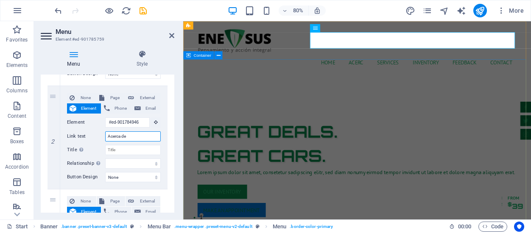
select select
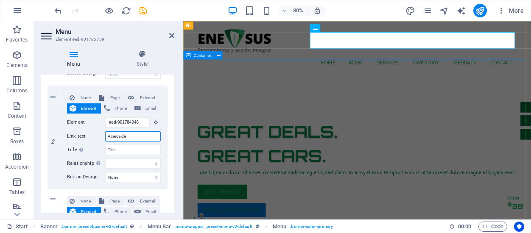
select select
type input "Acerca de"
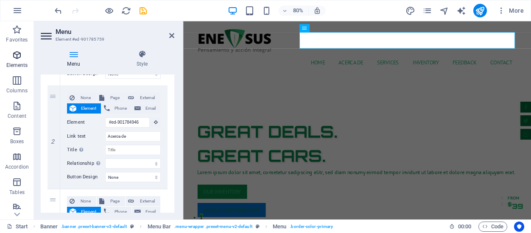
click at [18, 58] on icon "button" at bounding box center [17, 55] width 10 height 10
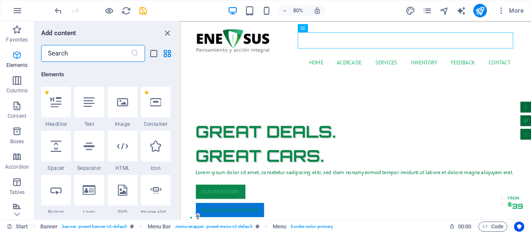
scroll to position [90, 0]
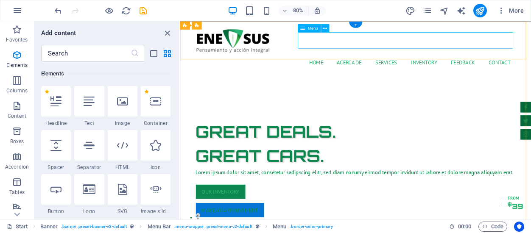
click at [384, 62] on nav "Home Acerca de Services Inventory Feedback Contact" at bounding box center [399, 72] width 400 height 20
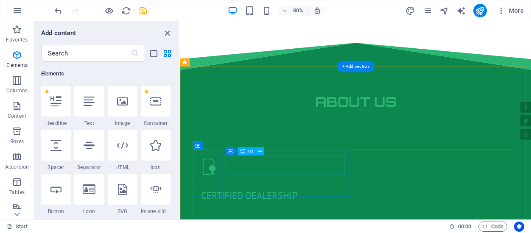
scroll to position [273, 0]
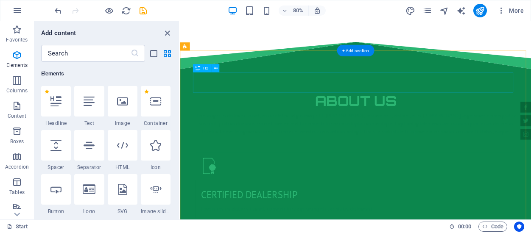
click at [395, 108] on div "About us" at bounding box center [399, 120] width 400 height 25
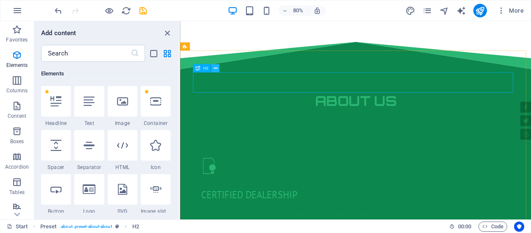
click at [217, 67] on icon at bounding box center [215, 67] width 4 height 7
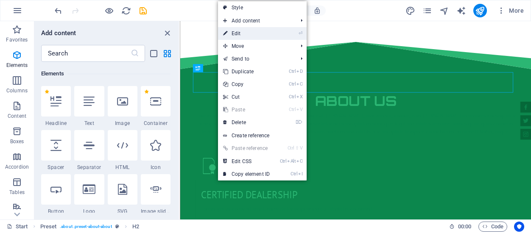
click at [250, 36] on link "⏎ Edit" at bounding box center [246, 33] width 57 height 13
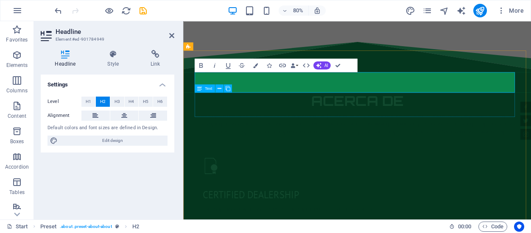
click at [334, 140] on div "Lorem ipsum dolor sit amet, consectetur adipisicing elit. [PERSON_NAME], assume…" at bounding box center [401, 149] width 400 height 31
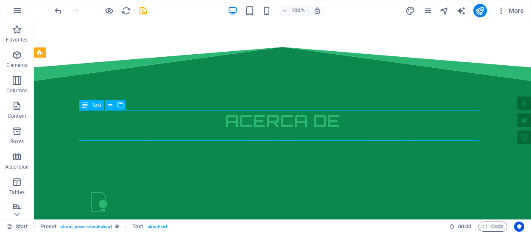
click at [302, 134] on div "Lorem ipsum dolor sit amet, consectetur adipisicing elit. [PERSON_NAME], assume…" at bounding box center [282, 149] width 400 height 31
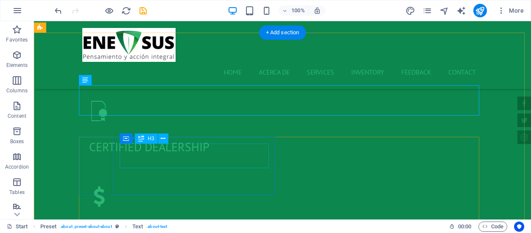
scroll to position [345, 0]
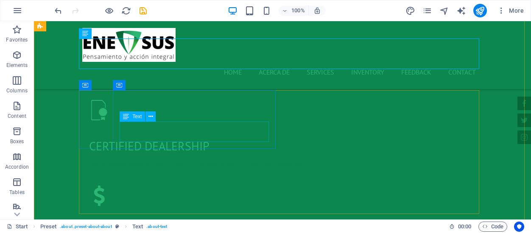
click at [206, 159] on div "Lorem ipsum dolor sit amet, consectetur adipisicing elit. Veritatis, dolorem!" at bounding box center [282, 164] width 387 height 10
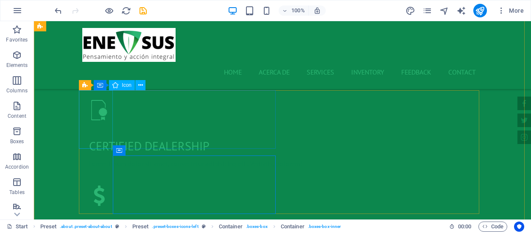
click at [100, 127] on figure at bounding box center [282, 110] width 400 height 34
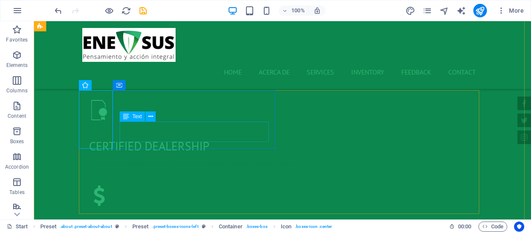
click at [122, 159] on div "Lorem ipsum dolor sit amet, consectetur adipisicing elit. Veritatis, dolorem!" at bounding box center [282, 164] width 387 height 10
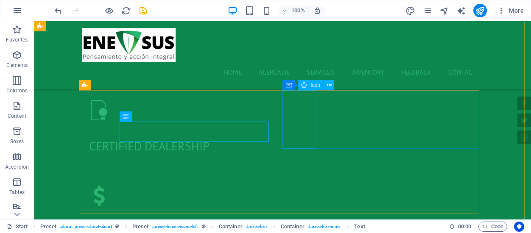
click at [284, 179] on figure at bounding box center [282, 196] width 400 height 34
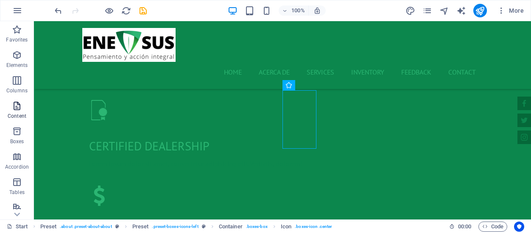
click at [18, 108] on icon "button" at bounding box center [17, 106] width 10 height 10
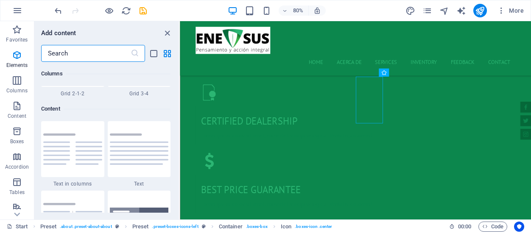
scroll to position [1484, 0]
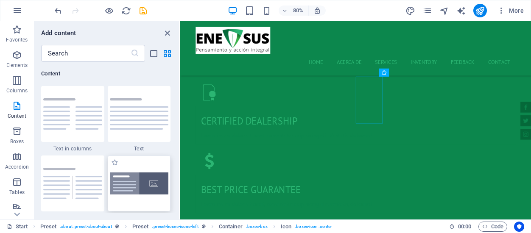
click at [129, 182] on img at bounding box center [139, 184] width 59 height 22
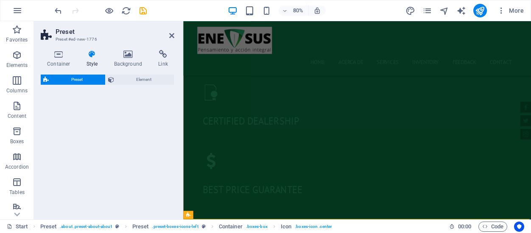
click at [136, 172] on div "Preset Element" at bounding box center [108, 144] width 134 height 138
select select "rem"
select select "px"
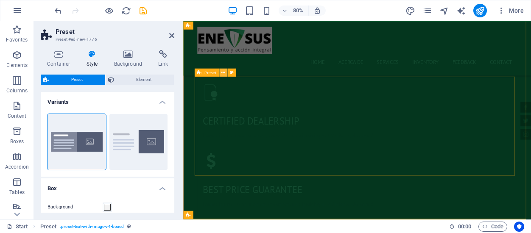
click at [222, 73] on icon at bounding box center [223, 72] width 4 height 7
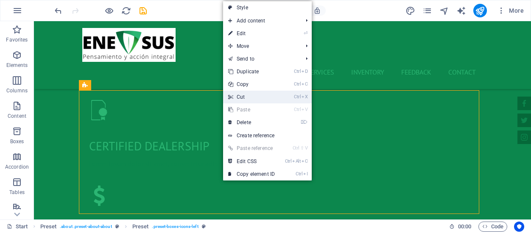
click at [232, 94] on icon at bounding box center [230, 97] width 4 height 13
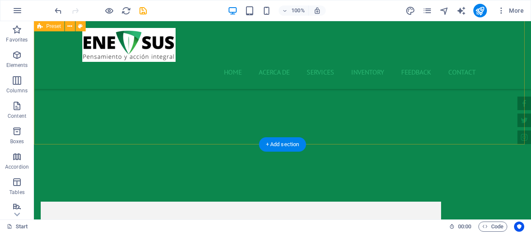
click at [140, 118] on div "ACERCA DE Lorem ipsum dolor sit amet, consectetur adipisicing elit. [PERSON_NAM…" at bounding box center [282, 68] width 497 height 159
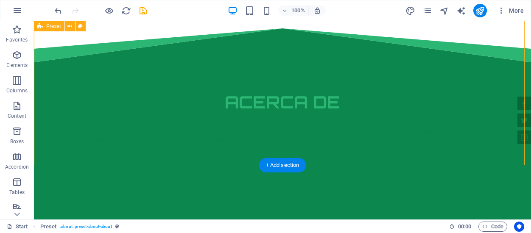
scroll to position [283, 0]
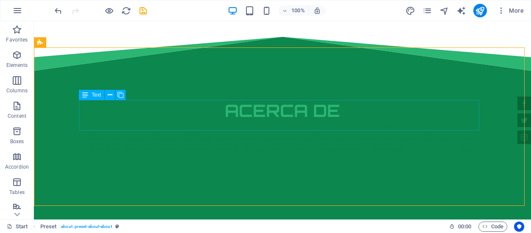
click at [93, 95] on span "Text" at bounding box center [96, 94] width 9 height 5
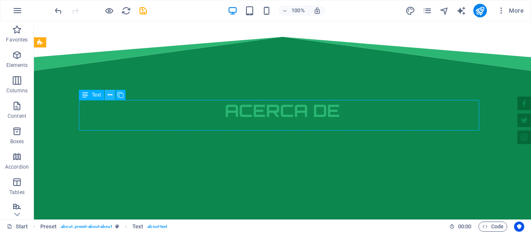
click at [112, 96] on icon at bounding box center [110, 95] width 5 height 9
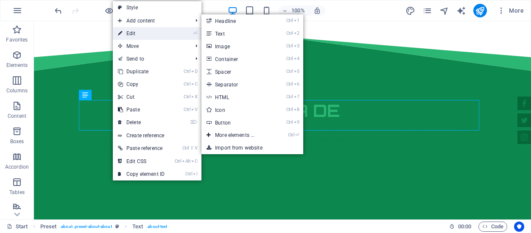
click at [152, 34] on link "⏎ Edit" at bounding box center [141, 33] width 57 height 13
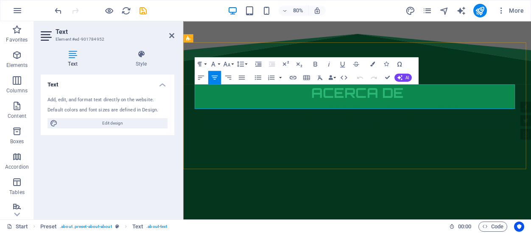
click at [225, 123] on p "Lorem ipsum dolor sit amet, consectetur adipisicing elit. [PERSON_NAME], assume…" at bounding box center [401, 138] width 400 height 31
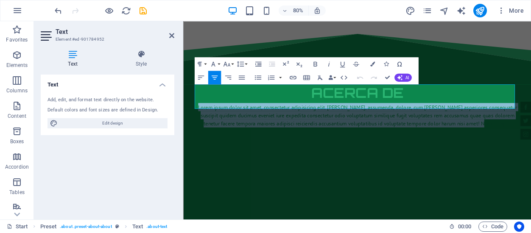
drag, startPoint x: 582, startPoint y: 130, endPoint x: 351, endPoint y: 98, distance: 232.9
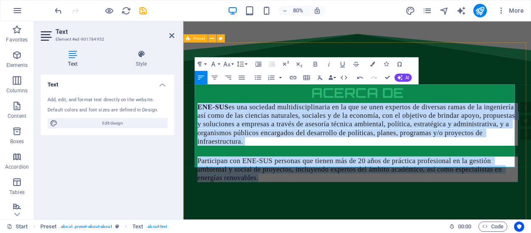
drag, startPoint x: 277, startPoint y: 191, endPoint x: 189, endPoint y: 101, distance: 126.3
click at [189, 101] on div "ACERCA DE ENE-SUS es una sociedad multidisciplinaria en la que se unen expertos…" at bounding box center [400, 187] width 435 height 232
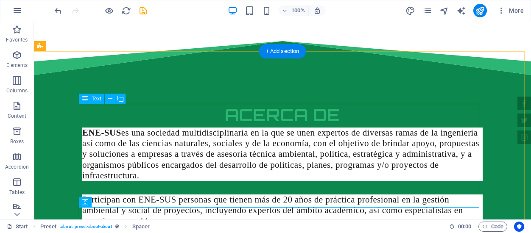
scroll to position [279, 0]
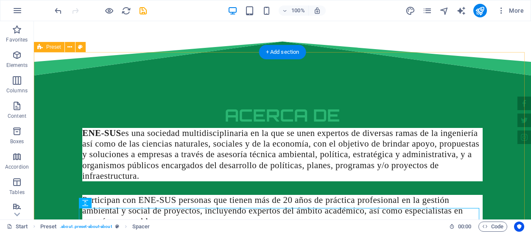
click at [210, 76] on div "ACERCA DE ENE-SUS es una sociedad multidisciplinaria en la que se unen expertos…" at bounding box center [282, 192] width 497 height 232
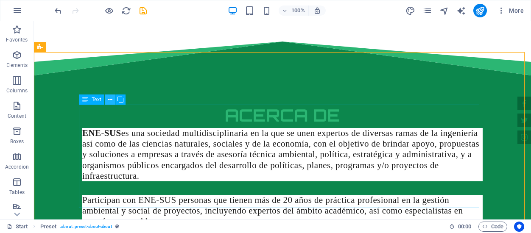
click at [110, 98] on icon at bounding box center [110, 99] width 5 height 9
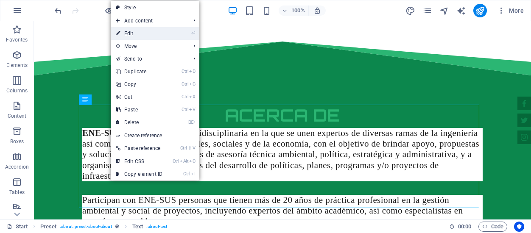
click at [145, 36] on link "⏎ Edit" at bounding box center [139, 33] width 57 height 13
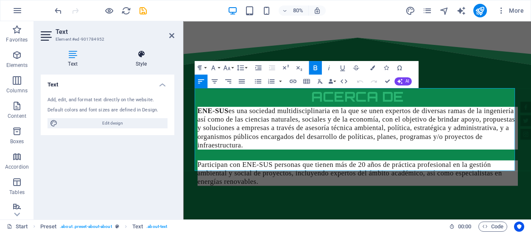
click at [144, 60] on h4 "Style" at bounding box center [141, 59] width 66 height 18
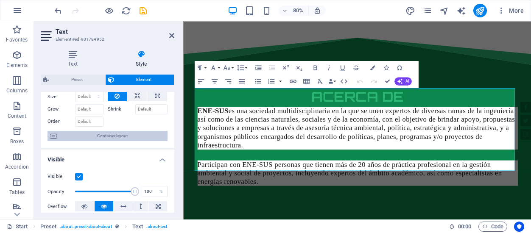
scroll to position [39, 0]
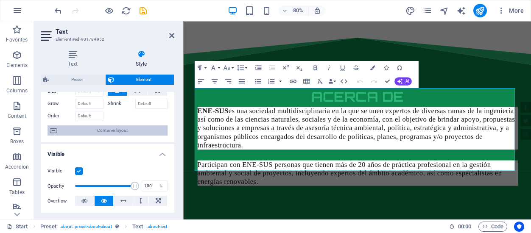
click at [93, 129] on span "Container layout" at bounding box center [112, 131] width 106 height 10
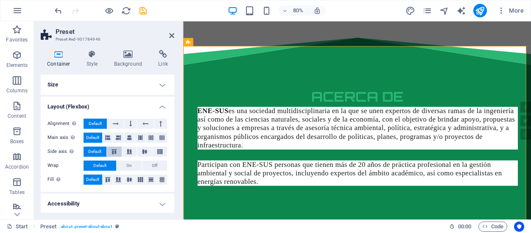
scroll to position [23, 0]
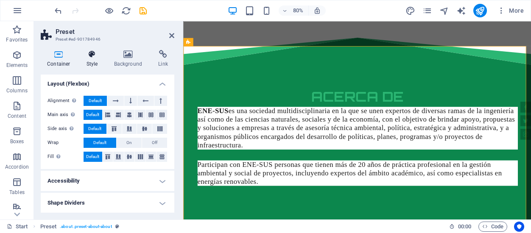
click at [91, 56] on icon at bounding box center [92, 54] width 24 height 8
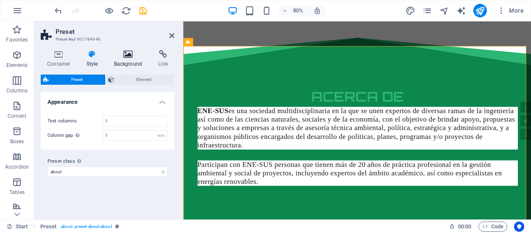
click at [126, 53] on icon at bounding box center [128, 54] width 41 height 8
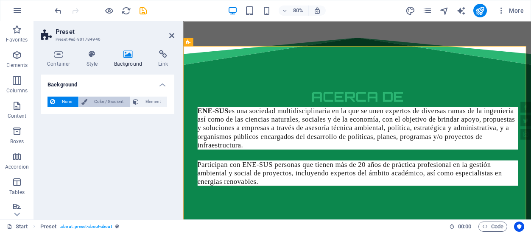
click at [99, 100] on span "Color / Gradient" at bounding box center [108, 102] width 37 height 10
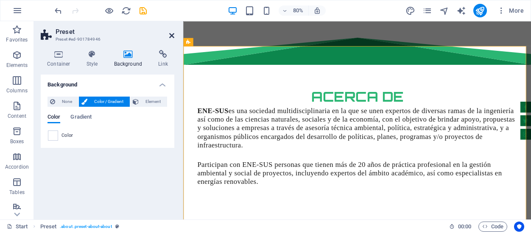
click at [173, 37] on icon at bounding box center [171, 35] width 5 height 7
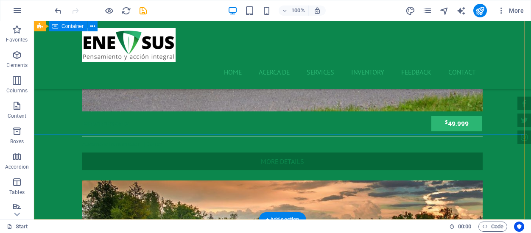
scroll to position [3674, 0]
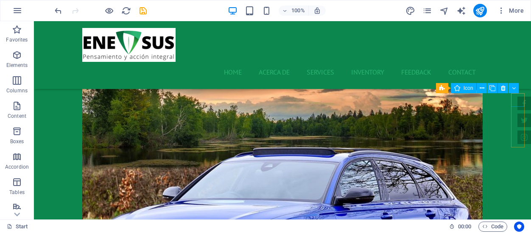
click at [466, 90] on span "Icon" at bounding box center [469, 88] width 10 height 5
click at [481, 88] on icon at bounding box center [482, 88] width 5 height 9
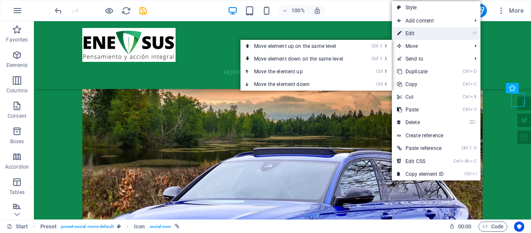
click at [428, 35] on link "⏎ Edit" at bounding box center [420, 33] width 57 height 13
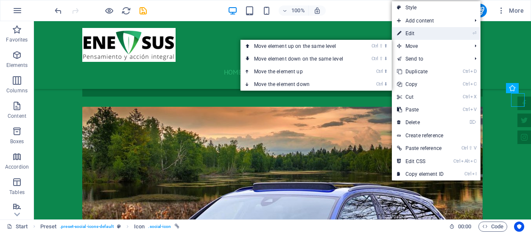
select select "xMidYMid"
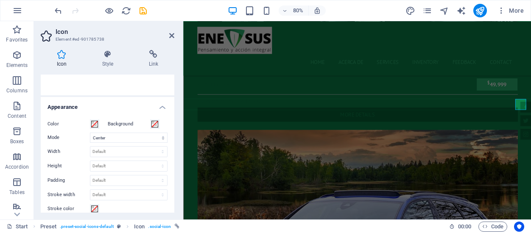
scroll to position [0, 0]
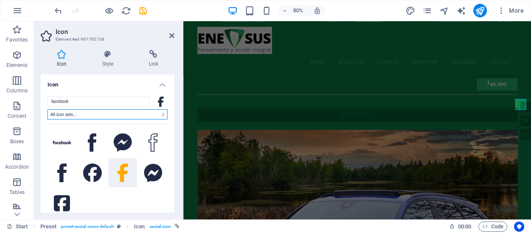
click at [100, 115] on select "All icon sets... IcoFont Ionicons FontAwesome Brands FontAwesome Duotone FontAw…" at bounding box center [108, 114] width 120 height 10
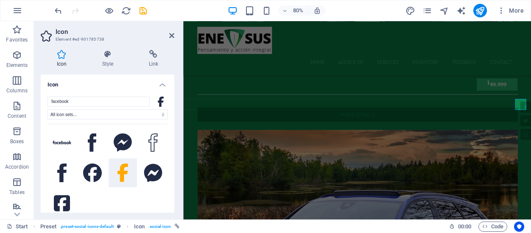
click at [45, 123] on div "facebook All icon sets... IcoFont Ionicons FontAwesome Brands FontAwesome Duoto…" at bounding box center [108, 174] width 134 height 168
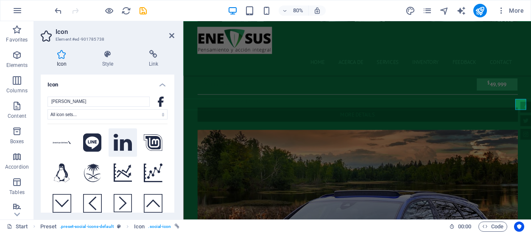
click at [122, 144] on icon at bounding box center [123, 142] width 19 height 17
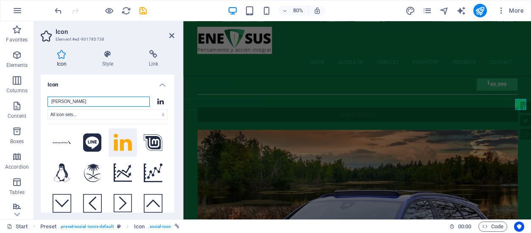
click at [76, 102] on input "[PERSON_NAME]" at bounding box center [99, 102] width 102 height 10
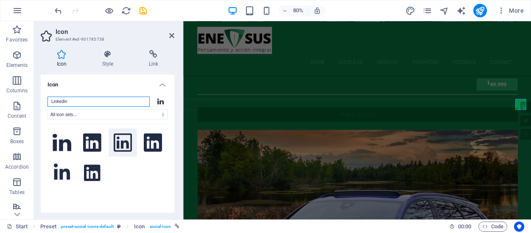
type input "Linkedin"
click at [124, 143] on icon at bounding box center [123, 143] width 19 height 19
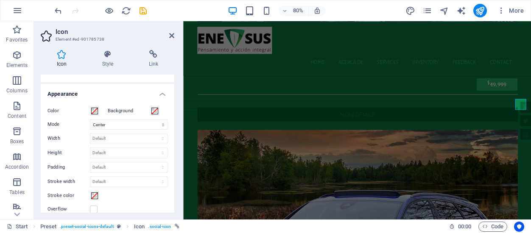
scroll to position [159, 0]
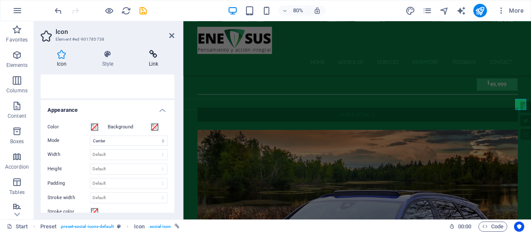
click at [155, 56] on icon at bounding box center [154, 54] width 42 height 8
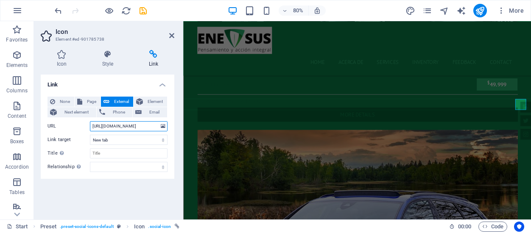
click at [129, 124] on input "[URL][DOMAIN_NAME]" at bounding box center [129, 126] width 78 height 10
drag, startPoint x: 146, startPoint y: 125, endPoint x: 85, endPoint y: 124, distance: 61.1
click at [85, 124] on div "URL [URL][DOMAIN_NAME]" at bounding box center [108, 126] width 120 height 10
paste input "[DOMAIN_NAME][URL]"
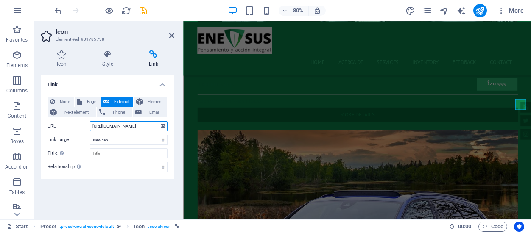
drag, startPoint x: 125, startPoint y: 125, endPoint x: 64, endPoint y: 121, distance: 61.2
click at [64, 121] on div "URL [URL][DOMAIN_NAME]" at bounding box center [108, 126] width 120 height 10
type input "[URL][DOMAIN_NAME]"
click at [85, 190] on div "Link None Page External Element Next element Phone Email Page Start Subpage Leg…" at bounding box center [108, 144] width 134 height 138
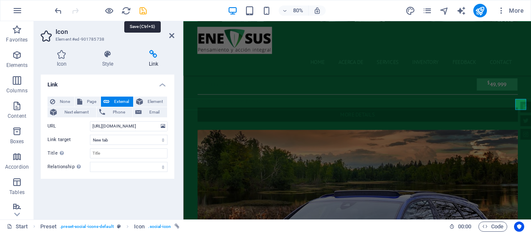
click at [145, 9] on icon "save" at bounding box center [143, 11] width 10 height 10
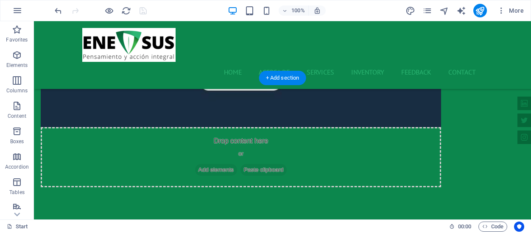
scroll to position [733, 0]
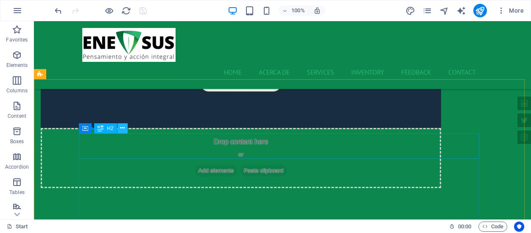
click at [122, 128] on icon at bounding box center [122, 128] width 5 height 9
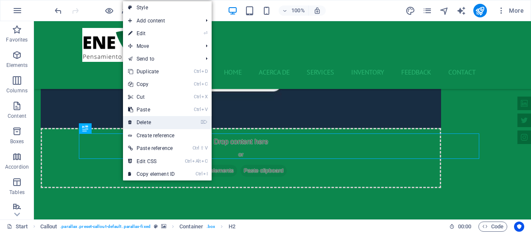
click at [142, 121] on link "⌦ Delete" at bounding box center [151, 122] width 57 height 13
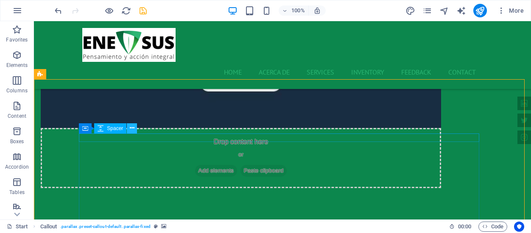
click at [131, 129] on icon at bounding box center [132, 128] width 5 height 9
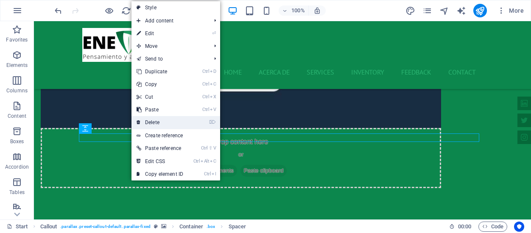
click at [157, 118] on link "⌦ Delete" at bounding box center [159, 122] width 57 height 13
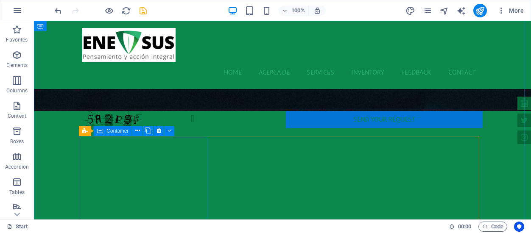
scroll to position [1062, 0]
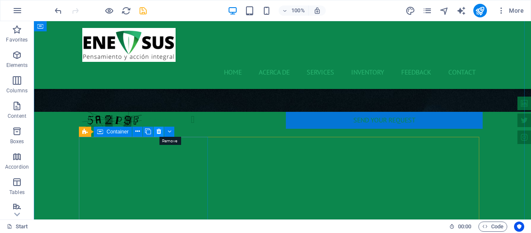
click at [159, 133] on icon at bounding box center [159, 131] width 5 height 9
click at [157, 132] on icon at bounding box center [159, 131] width 5 height 9
click at [160, 133] on icon at bounding box center [159, 131] width 5 height 9
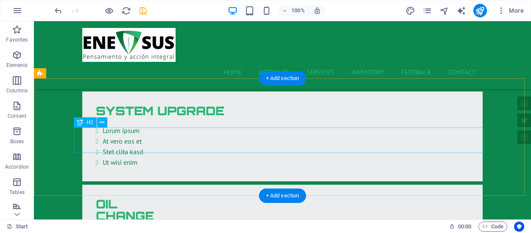
scroll to position [1275, 0]
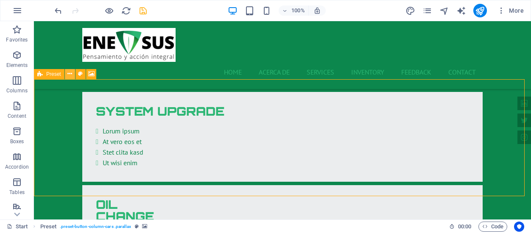
click at [72, 75] on icon at bounding box center [69, 74] width 5 height 9
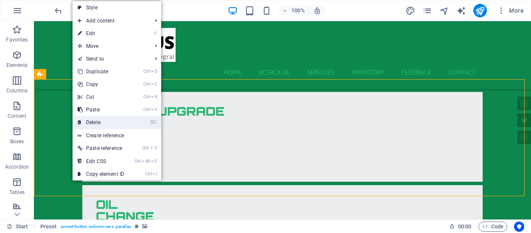
click at [93, 120] on link "⌦ Delete" at bounding box center [101, 122] width 57 height 13
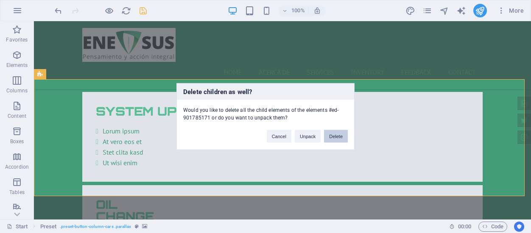
click at [332, 135] on button "Delete" at bounding box center [336, 136] width 24 height 13
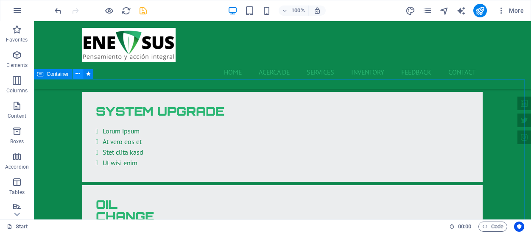
click at [78, 73] on icon at bounding box center [78, 74] width 5 height 9
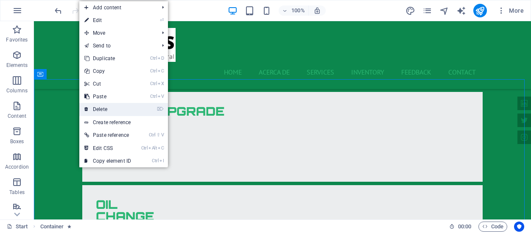
click at [108, 107] on link "⌦ Delete" at bounding box center [107, 109] width 57 height 13
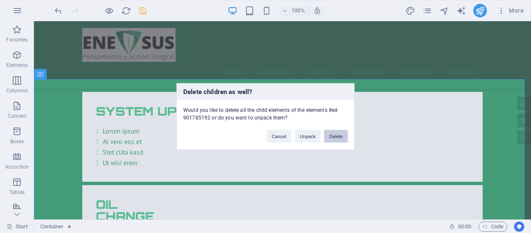
click at [330, 137] on button "Delete" at bounding box center [336, 136] width 24 height 13
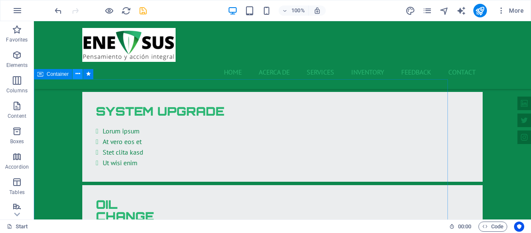
click at [78, 74] on icon at bounding box center [78, 74] width 5 height 9
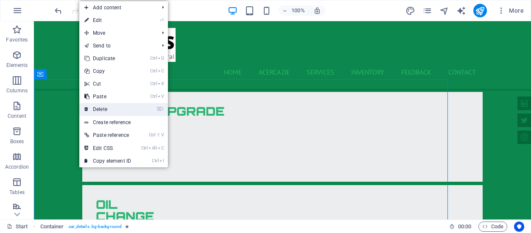
click at [106, 111] on link "⌦ Delete" at bounding box center [107, 109] width 57 height 13
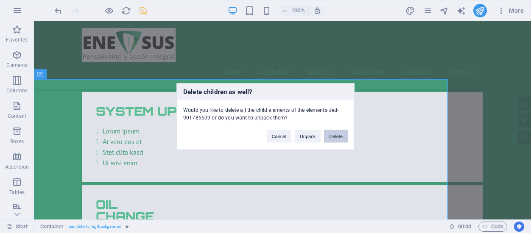
click at [343, 138] on button "Delete" at bounding box center [336, 136] width 24 height 13
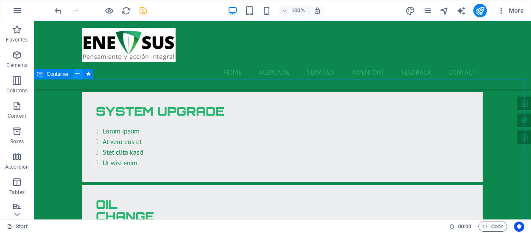
click at [78, 75] on icon at bounding box center [78, 74] width 5 height 9
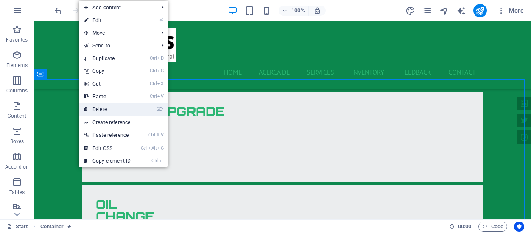
click at [129, 114] on link "⌦ Delete" at bounding box center [107, 109] width 57 height 13
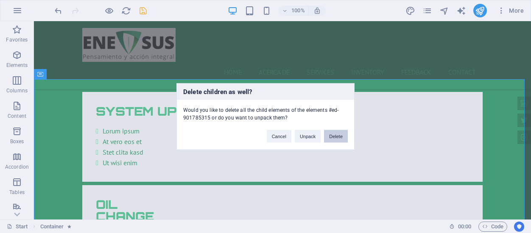
drag, startPoint x: 335, startPoint y: 135, endPoint x: 155, endPoint y: 101, distance: 183.4
click at [335, 135] on button "Delete" at bounding box center [336, 136] width 24 height 13
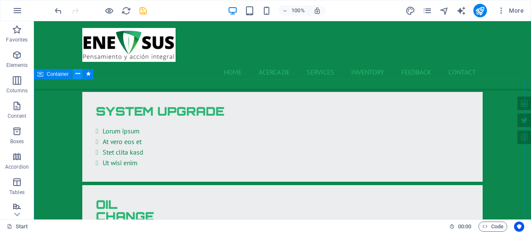
click at [80, 73] on button at bounding box center [78, 74] width 10 height 10
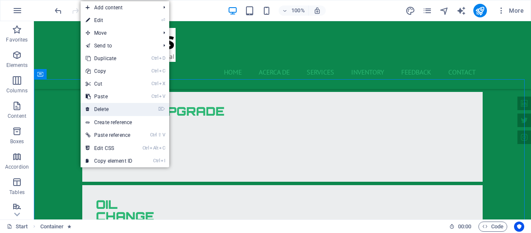
click at [134, 108] on link "⌦ Delete" at bounding box center [109, 109] width 57 height 13
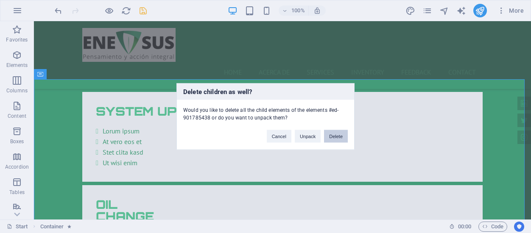
click at [331, 135] on button "Delete" at bounding box center [336, 136] width 24 height 13
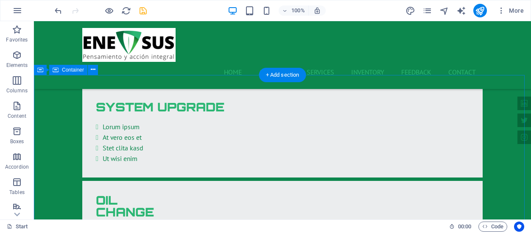
scroll to position [1278, 0]
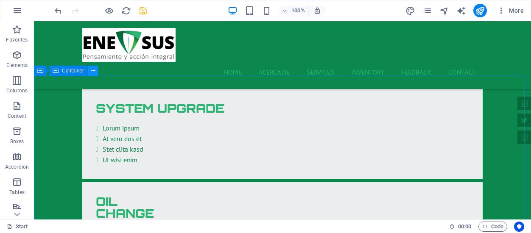
click at [95, 70] on icon at bounding box center [93, 71] width 5 height 9
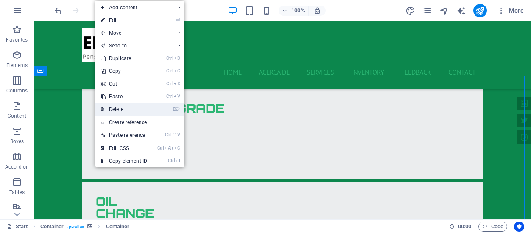
click at [117, 106] on link "⌦ Delete" at bounding box center [123, 109] width 57 height 13
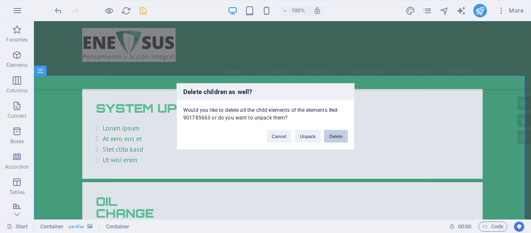
click at [332, 136] on button "Delete" at bounding box center [336, 136] width 24 height 13
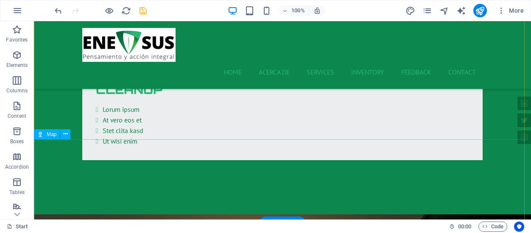
scroll to position [1525, 0]
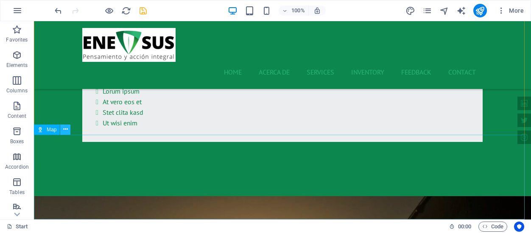
click at [67, 130] on icon at bounding box center [65, 129] width 5 height 9
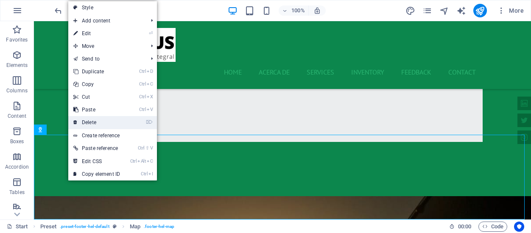
click at [97, 123] on link "⌦ Delete" at bounding box center [96, 122] width 57 height 13
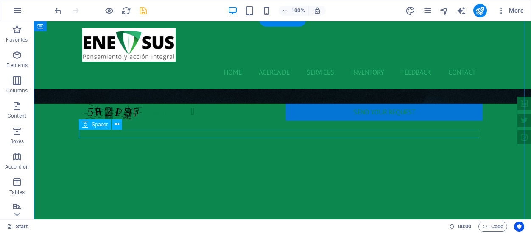
scroll to position [1071, 0]
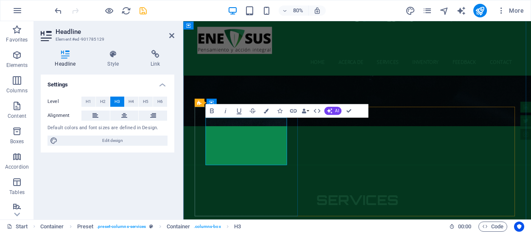
click at [136, 102] on button "H4" at bounding box center [132, 102] width 14 height 10
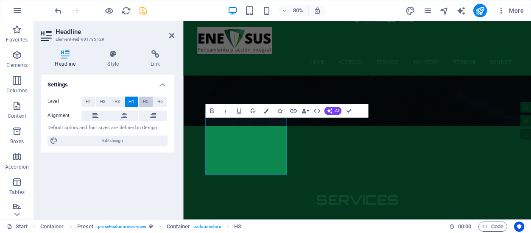
click at [144, 101] on span "H5" at bounding box center [146, 102] width 6 height 10
click at [164, 101] on button "H6" at bounding box center [160, 102] width 14 height 10
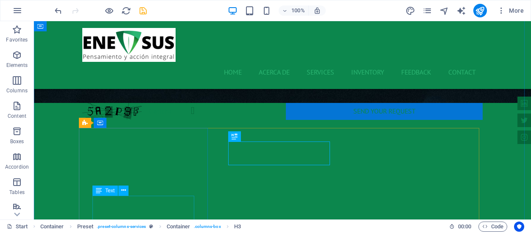
scroll to position [1104, 0]
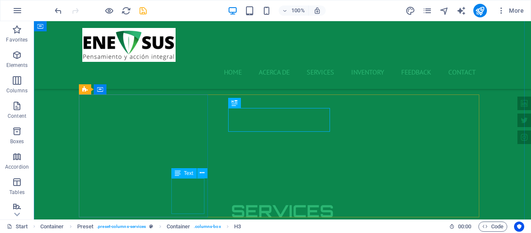
click at [199, 173] on button at bounding box center [202, 173] width 10 height 10
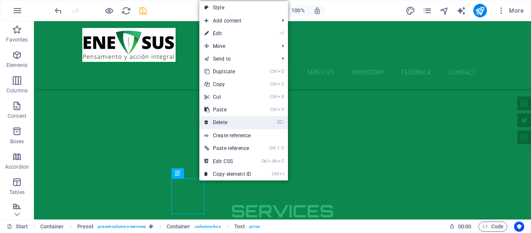
click at [230, 123] on link "⌦ Delete" at bounding box center [227, 122] width 57 height 13
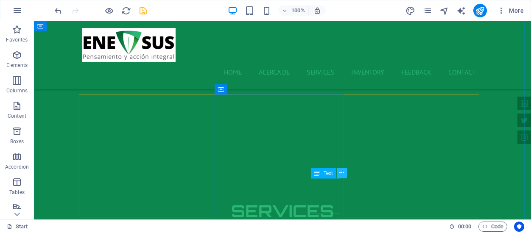
click at [345, 173] on button at bounding box center [342, 173] width 10 height 10
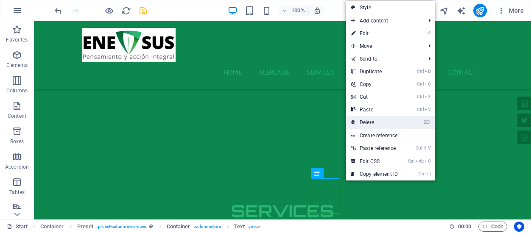
click at [375, 126] on link "⌦ Delete" at bounding box center [374, 122] width 57 height 13
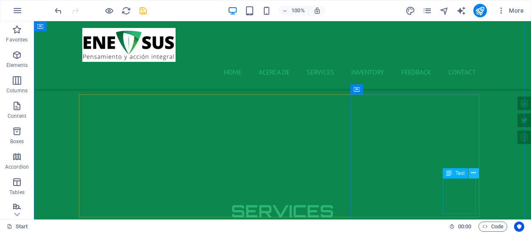
click at [475, 171] on icon at bounding box center [473, 173] width 5 height 9
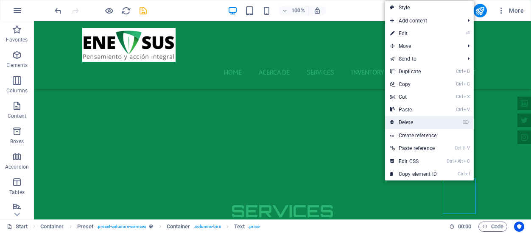
click at [412, 124] on link "⌦ Delete" at bounding box center [413, 122] width 57 height 13
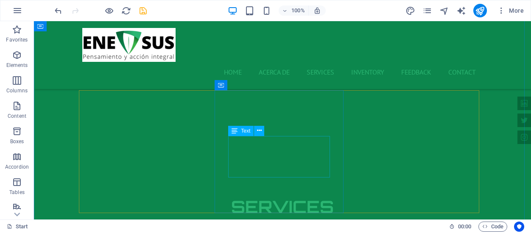
scroll to position [1097, 0]
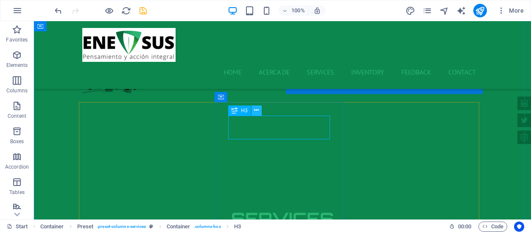
click at [257, 110] on icon at bounding box center [256, 110] width 5 height 9
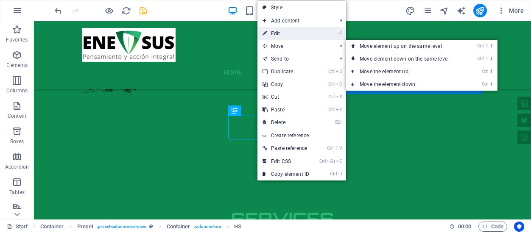
click at [285, 32] on link "⏎ Edit" at bounding box center [285, 33] width 57 height 13
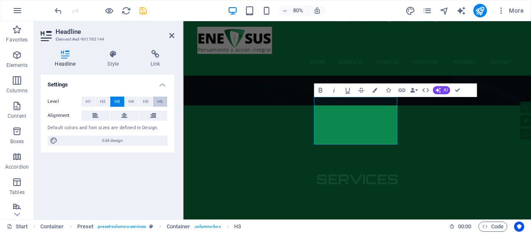
click at [159, 101] on span "H6" at bounding box center [160, 102] width 6 height 10
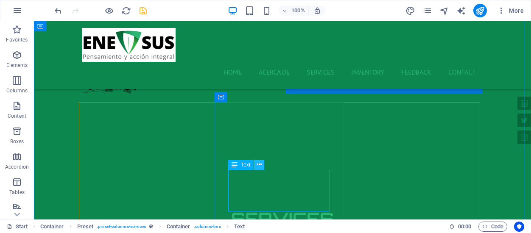
click at [261, 165] on icon at bounding box center [259, 164] width 5 height 9
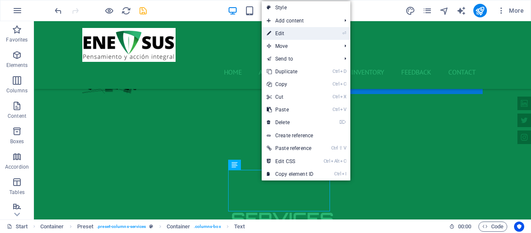
click at [304, 34] on link "⏎ Edit" at bounding box center [290, 33] width 57 height 13
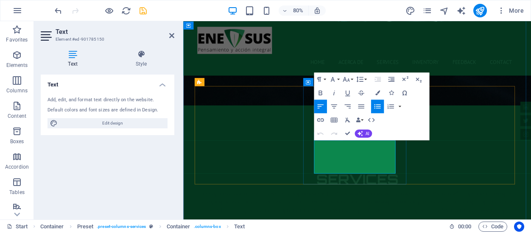
drag, startPoint x: 394, startPoint y: 206, endPoint x: 355, endPoint y: 174, distance: 50.4
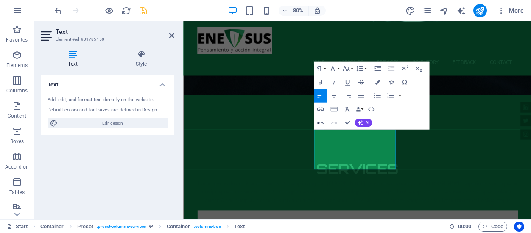
click at [322, 120] on icon "button" at bounding box center [320, 123] width 8 height 8
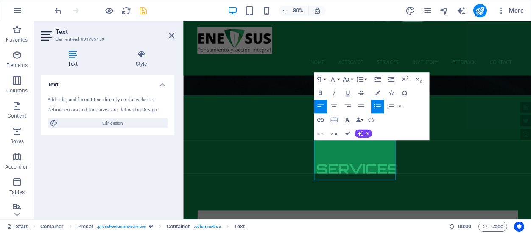
scroll to position [1097, 0]
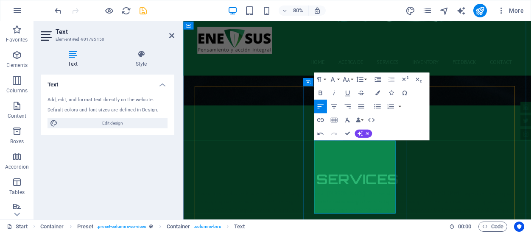
scroll to position [1090, 0]
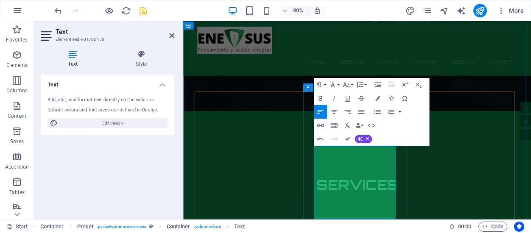
drag, startPoint x: 391, startPoint y: 185, endPoint x: 355, endPoint y: 180, distance: 35.9
drag, startPoint x: 397, startPoint y: 236, endPoint x: 429, endPoint y: 248, distance: 34.2
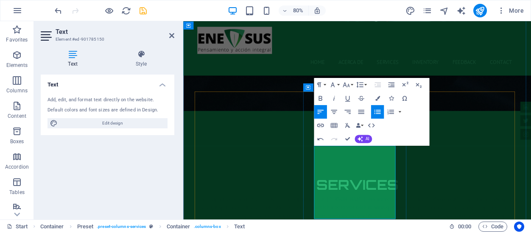
drag, startPoint x: 387, startPoint y: 185, endPoint x: 356, endPoint y: 183, distance: 30.6
drag, startPoint x: 400, startPoint y: 193, endPoint x: 355, endPoint y: 197, distance: 45.5
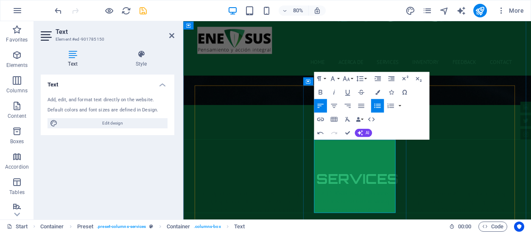
drag, startPoint x: 400, startPoint y: 214, endPoint x: 353, endPoint y: 196, distance: 49.4
drag, startPoint x: 431, startPoint y: 255, endPoint x: 347, endPoint y: 229, distance: 88.5
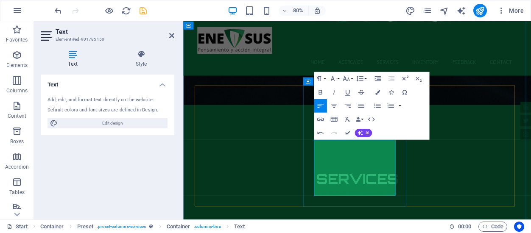
drag, startPoint x: 397, startPoint y: 209, endPoint x: 352, endPoint y: 195, distance: 47.4
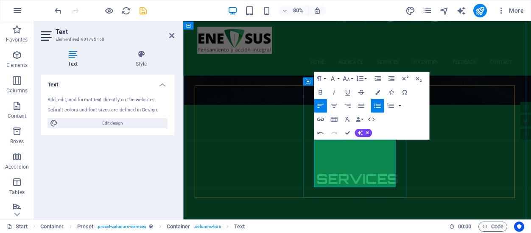
drag, startPoint x: 429, startPoint y: 187, endPoint x: 408, endPoint y: 185, distance: 20.9
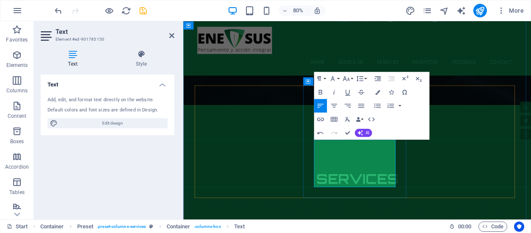
click at [326, 220] on div "Start Container Preset . preset-columns-services Container . columns-box Text 0…" at bounding box center [265, 227] width 531 height 14
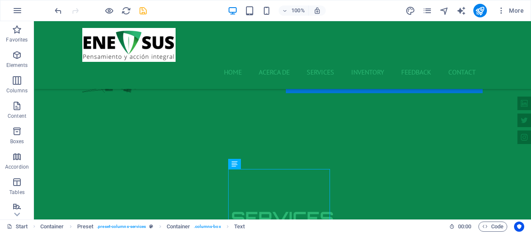
click at [259, 165] on icon at bounding box center [259, 163] width 5 height 9
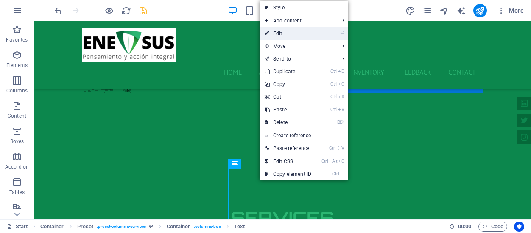
click at [293, 31] on link "⏎ Edit" at bounding box center [288, 33] width 57 height 13
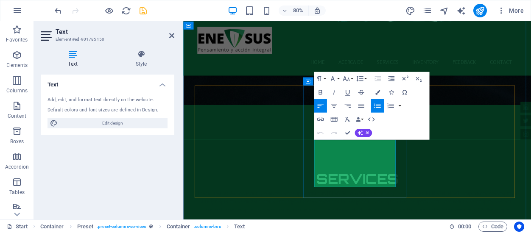
drag, startPoint x: 375, startPoint y: 201, endPoint x: 387, endPoint y: 224, distance: 26.6
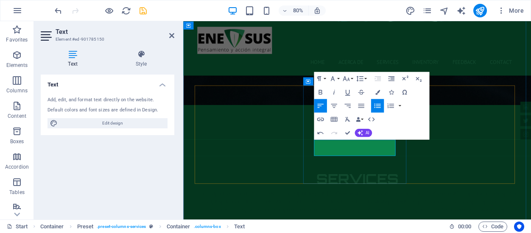
drag, startPoint x: 396, startPoint y: 186, endPoint x: 495, endPoint y: 163, distance: 100.9
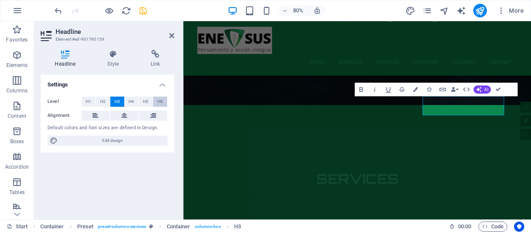
click at [159, 98] on span "H6" at bounding box center [160, 102] width 6 height 10
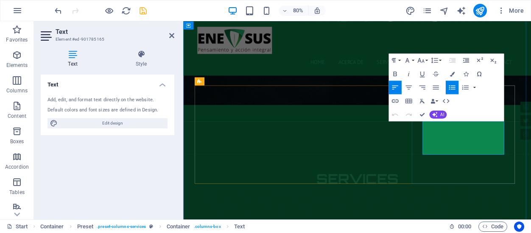
drag, startPoint x: 533, startPoint y: 184, endPoint x: 495, endPoint y: 159, distance: 45.6
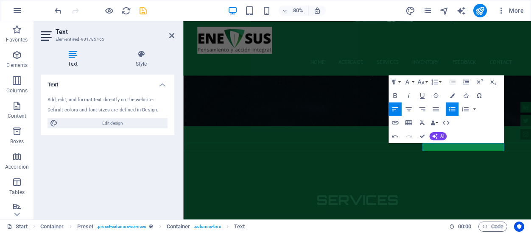
scroll to position [1070, 0]
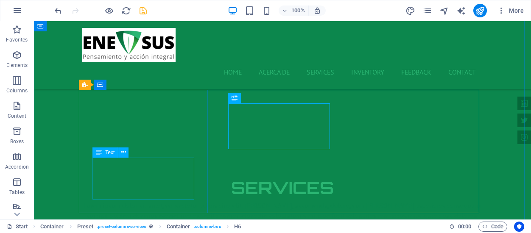
scroll to position [1131, 0]
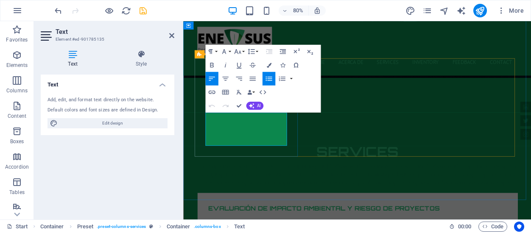
drag, startPoint x: 262, startPoint y: 167, endPoint x: 227, endPoint y: 143, distance: 43.1
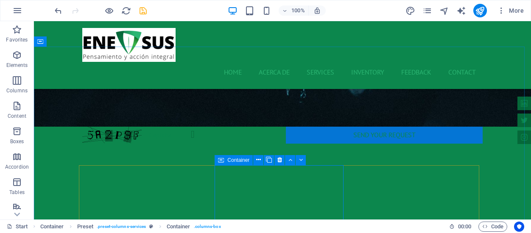
scroll to position [1021, 0]
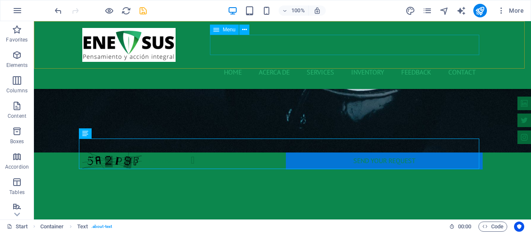
click at [319, 62] on nav "Home Acerca de Services Inventory Feedback Contact" at bounding box center [282, 72] width 400 height 20
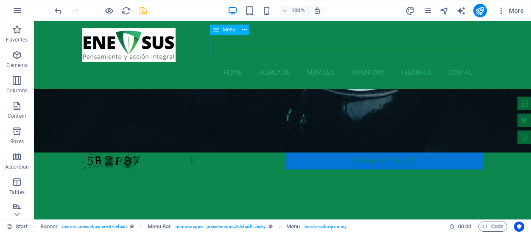
click at [319, 62] on nav "Home Acerca de Services Inventory Feedback Contact" at bounding box center [282, 72] width 400 height 20
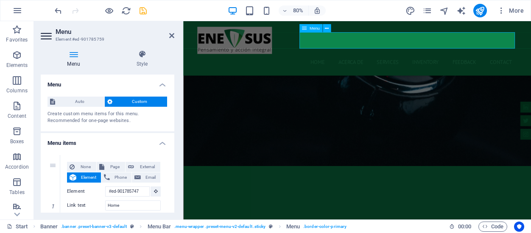
click at [435, 62] on nav "Home Acerca de Services Inventory Feedback Contact" at bounding box center [401, 72] width 400 height 20
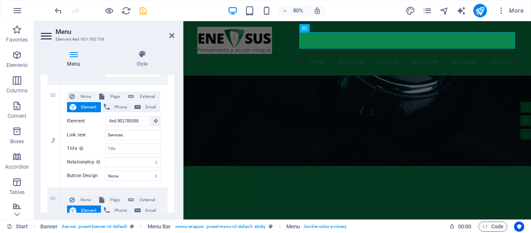
scroll to position [287, 0]
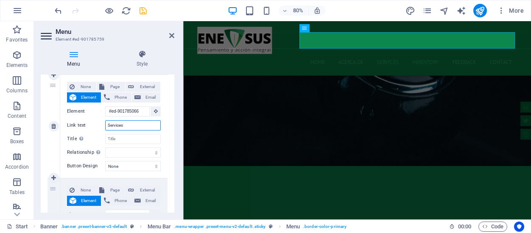
click at [130, 126] on input "Services" at bounding box center [133, 125] width 56 height 10
type input "Servic"
select select
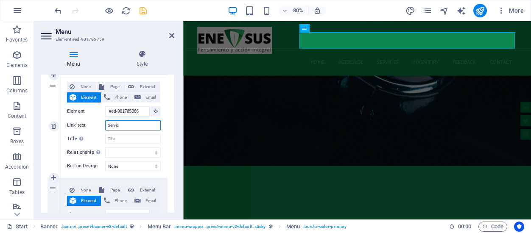
select select
type input "Servicios"
select select
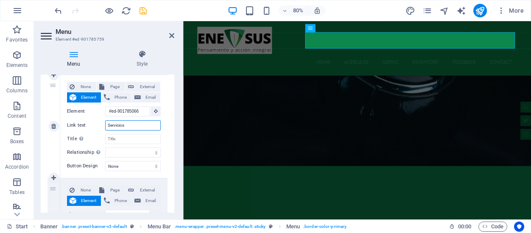
select select
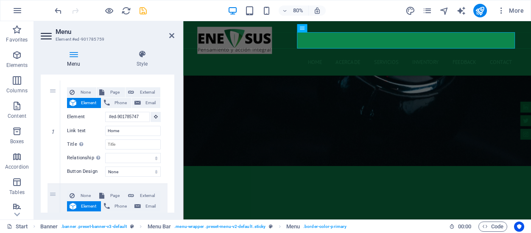
scroll to position [74, 0]
type input "Servicios"
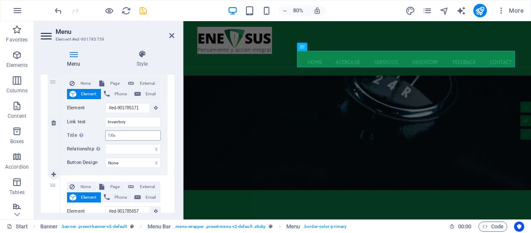
scroll to position [974, 0]
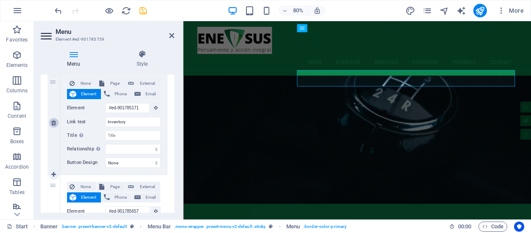
click at [54, 123] on icon at bounding box center [53, 123] width 5 height 6
select select
type input "#ed-901785657"
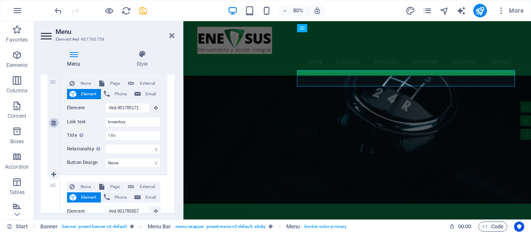
type input "Feedback"
select select
type input "#ed-901785561"
type input "Contact"
select select
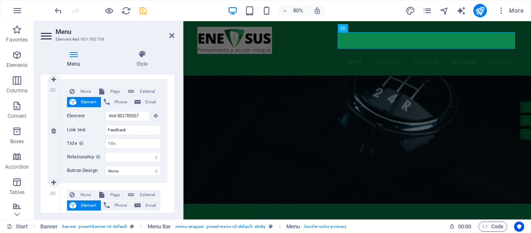
scroll to position [385, 0]
click at [387, 84] on figure at bounding box center [400, 126] width 435 height 248
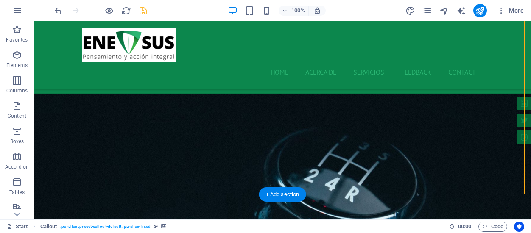
scroll to position [880, 0]
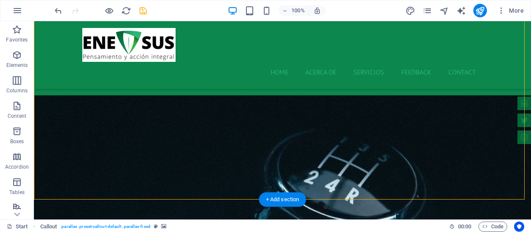
click at [184, 173] on figure at bounding box center [282, 194] width 497 height 199
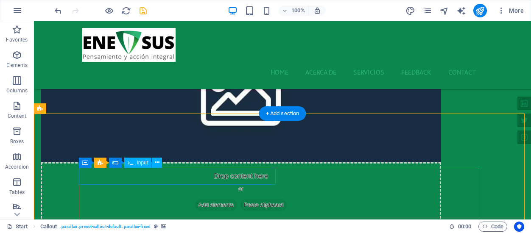
scroll to position [693, 0]
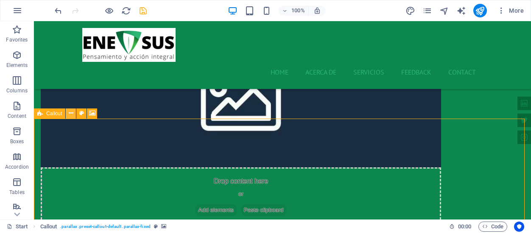
click at [73, 112] on icon at bounding box center [71, 113] width 5 height 9
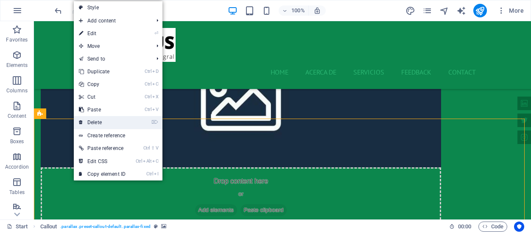
click at [93, 121] on link "⌦ Delete" at bounding box center [102, 122] width 57 height 13
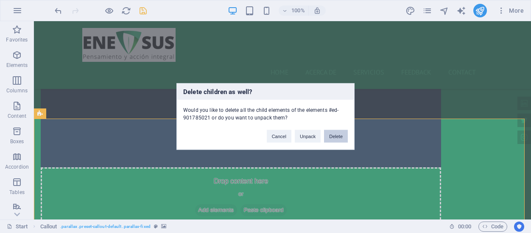
click at [339, 135] on button "Delete" at bounding box center [336, 136] width 24 height 13
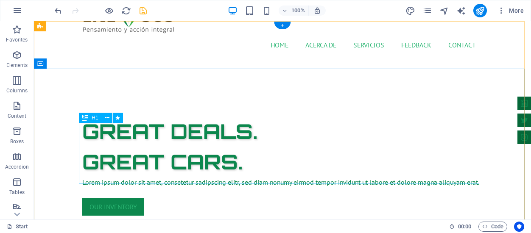
scroll to position [0, 0]
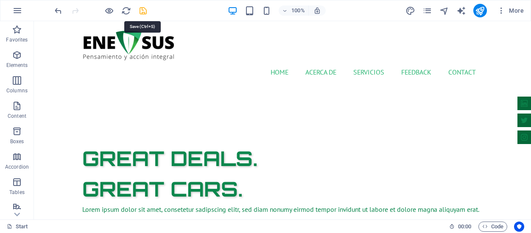
click at [145, 13] on icon "save" at bounding box center [143, 11] width 10 height 10
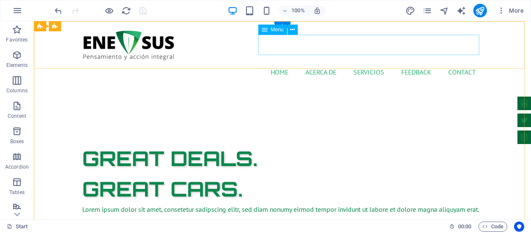
click at [453, 62] on nav "Home Acerca de Servicios Feedback Contact" at bounding box center [282, 72] width 400 height 20
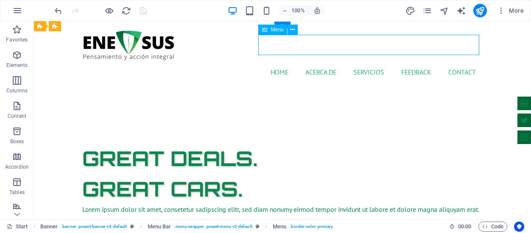
click at [455, 62] on nav "Home Acerca de Servicios Feedback Contact" at bounding box center [282, 72] width 400 height 20
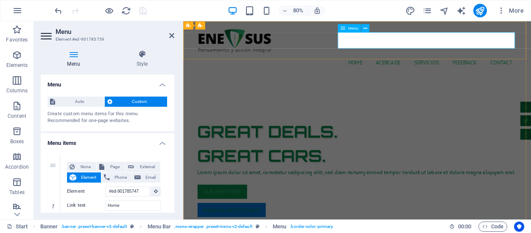
click at [531, 62] on nav "Home Acerca de Servicios Feedback Contact" at bounding box center [401, 72] width 400 height 20
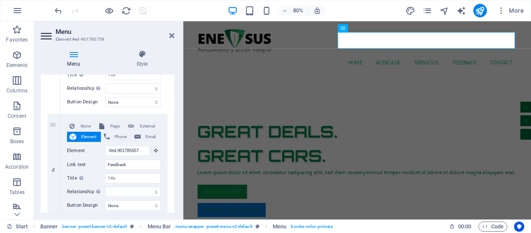
scroll to position [482, 0]
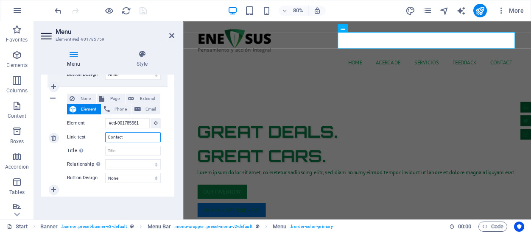
click at [134, 138] on input "Contact" at bounding box center [133, 137] width 56 height 10
type input "Contacto"
select select
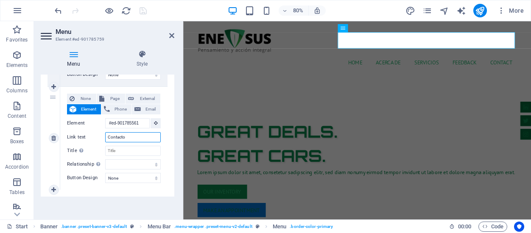
select select
type input "Contacto"
click at [91, 201] on div "Menu Auto Custom Create custom menu items for this menu. Recommended for one-pa…" at bounding box center [108, 144] width 134 height 138
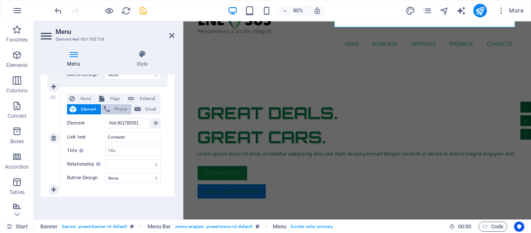
scroll to position [0, 0]
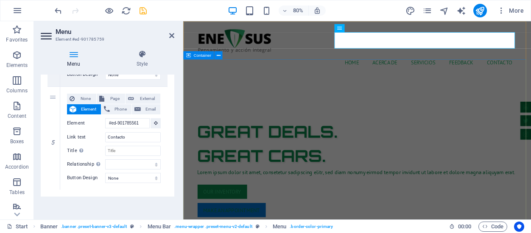
click at [252, 97] on div "GReat Deals. Great Cars. Lorem ipsum dolor sit amet, consetetur sadipscing elit…" at bounding box center [400, 204] width 435 height 231
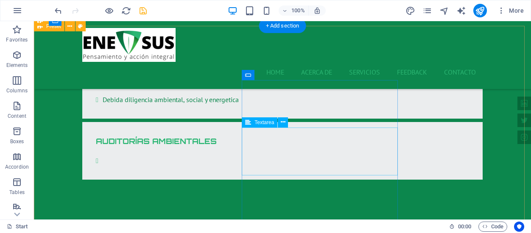
scroll to position [1096, 0]
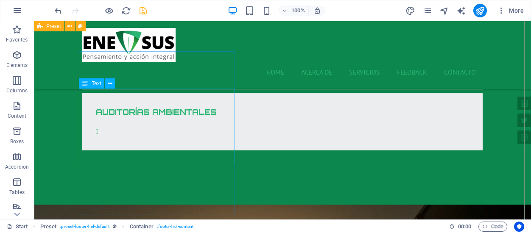
scroll to position [1124, 0]
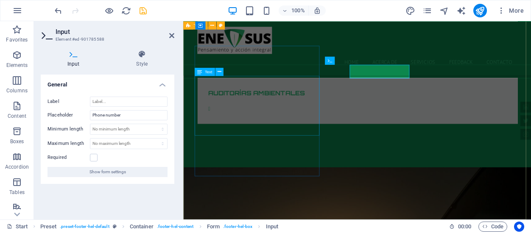
scroll to position [1123, 0]
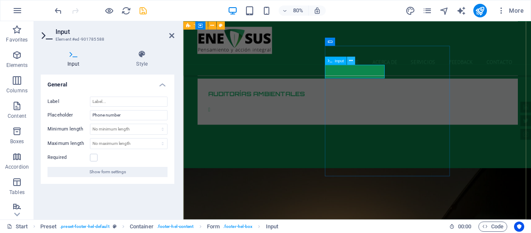
click at [351, 59] on icon at bounding box center [351, 60] width 4 height 7
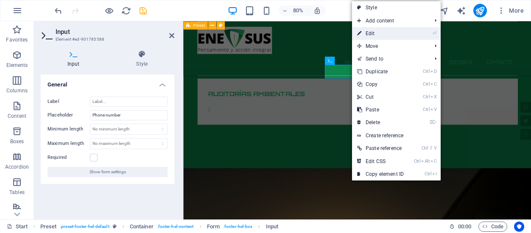
click at [378, 35] on link "⏎ Edit" at bounding box center [380, 33] width 57 height 13
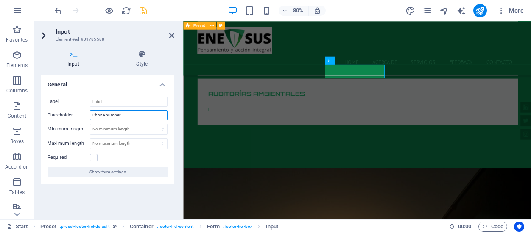
drag, startPoint x: 135, startPoint y: 113, endPoint x: 86, endPoint y: 109, distance: 49.4
click at [86, 109] on div "Label Placeholder Phone number Minimum length No minimum length chars Maximum l…" at bounding box center [108, 137] width 134 height 94
type input "Telefono"
click at [125, 205] on div "General Label Placeholder Telefono Minimum length No minimum length chars Maxim…" at bounding box center [108, 144] width 134 height 138
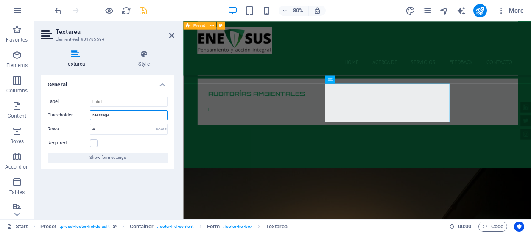
click at [96, 114] on input "Message" at bounding box center [129, 115] width 78 height 10
click at [103, 115] on input "Menssage" at bounding box center [129, 115] width 78 height 10
type input "Mensage"
click at [97, 190] on div "General Label Placeholder Mensage Rows 4 Rows Required Show form settings" at bounding box center [108, 144] width 134 height 138
click at [147, 9] on icon "save" at bounding box center [143, 11] width 10 height 10
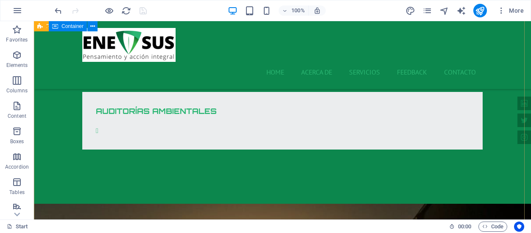
scroll to position [1155, 0]
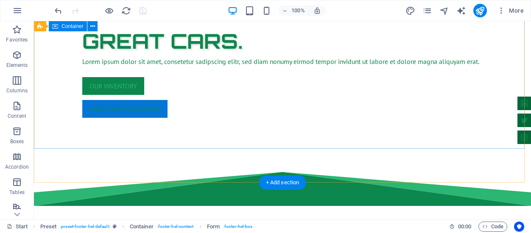
scroll to position [0, 0]
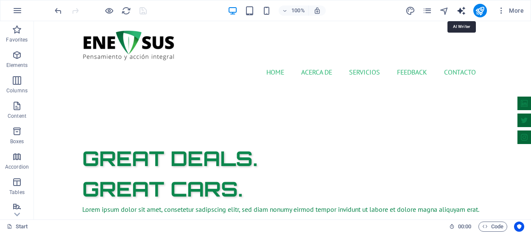
click at [462, 11] on icon "text_generator" at bounding box center [461, 11] width 10 height 10
select select "English"
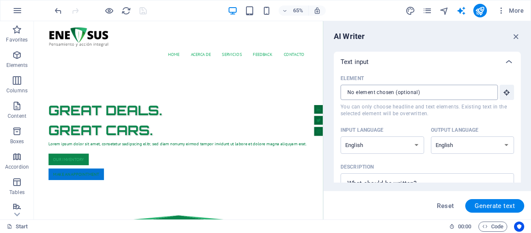
click at [392, 93] on input "Element ​ You can only choose headline and text elements. Existing text in the …" at bounding box center [416, 92] width 151 height 15
drag, startPoint x: 449, startPoint y: 94, endPoint x: 350, endPoint y: 90, distance: 98.9
click at [350, 90] on input "Element ​ You can only choose headline and text elements. Existing text in the …" at bounding box center [416, 92] width 151 height 15
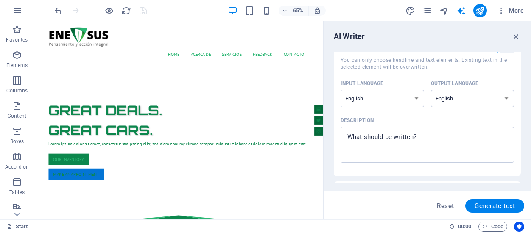
scroll to position [51, 0]
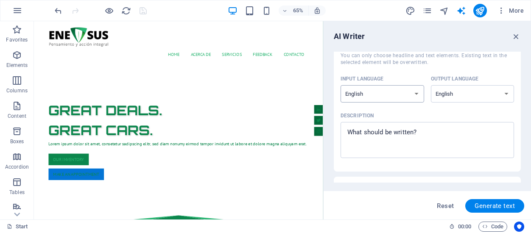
click at [408, 97] on select "Albanian Arabic Armenian Awadhi Azerbaijani Bashkir Basque Belarusian Bengali B…" at bounding box center [383, 93] width 84 height 17
select select "Spanish"
click at [341, 85] on select "Albanian Arabic Armenian Awadhi Azerbaijani Bashkir Basque Belarusian Bengali B…" at bounding box center [383, 93] width 84 height 17
click at [476, 99] on select "Albanian Arabic Armenian Awadhi Azerbaijani Bashkir Basque Belarusian Bengali B…" at bounding box center [473, 93] width 84 height 17
select select "Spanish"
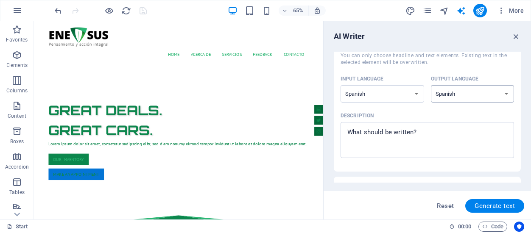
click at [431, 85] on select "Albanian Arabic Armenian Awadhi Azerbaijani Bashkir Basque Belarusian Bengali B…" at bounding box center [473, 93] width 84 height 17
type textarea "x"
click at [418, 143] on textarea "Description x ​" at bounding box center [427, 140] width 165 height 28
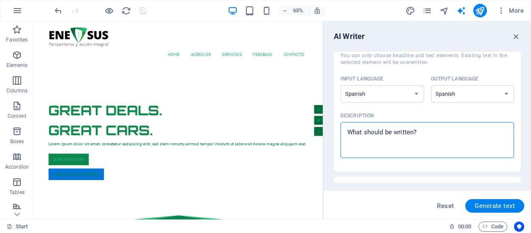
drag, startPoint x: 430, startPoint y: 137, endPoint x: 331, endPoint y: 118, distance: 100.5
click at [331, 118] on div "AI Writer Text input Element ​ You can only choose headline and text elements. …" at bounding box center [427, 120] width 207 height 199
type textarea "C"
type textarea "x"
type textarea "Co"
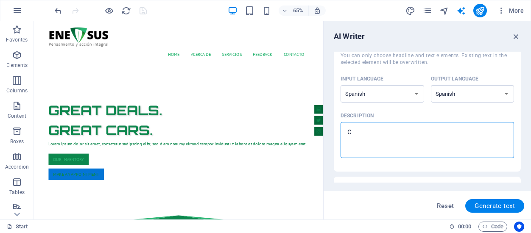
type textarea "x"
type textarea "Con"
type textarea "x"
type textarea "Cons"
type textarea "x"
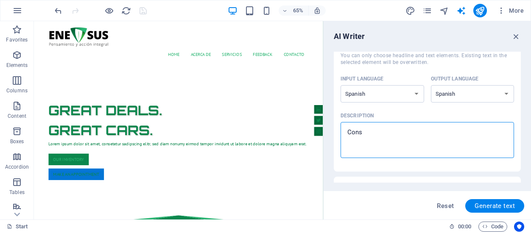
type textarea "Consu"
type textarea "x"
type textarea "Consul"
type textarea "x"
type textarea "Consult"
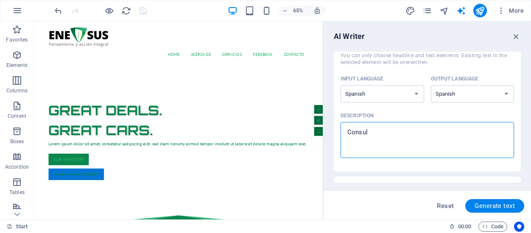
type textarea "x"
type textarea "Consulto"
type textarea "x"
type textarea "Consultor"
type textarea "x"
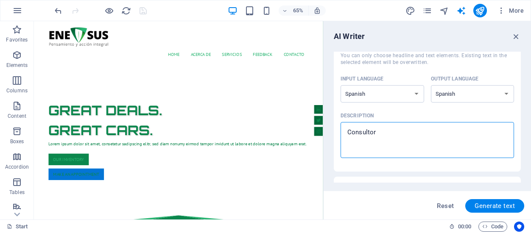
type textarea "Consultori"
type textarea "x"
type textarea "Consultoria"
type textarea "x"
type textarea "Consultoria"
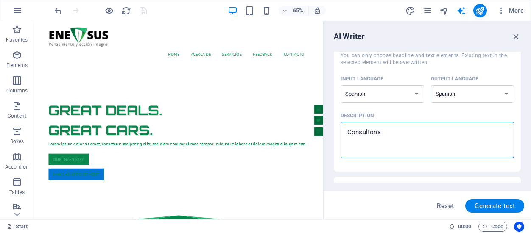
type textarea "x"
type textarea "Consultoria d"
type textarea "x"
type textarea "Consultoria de"
type textarea "x"
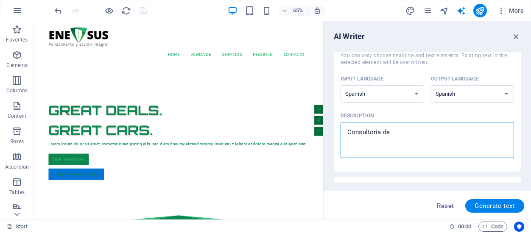
type textarea "Consultoria de"
type textarea "x"
type textarea "Consultoria de s"
type textarea "x"
type textarea "Consultoria de se"
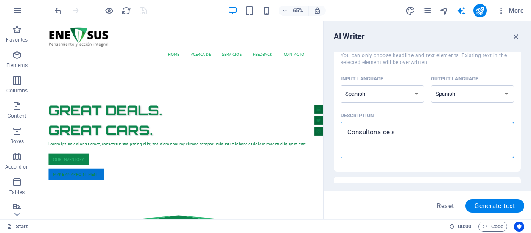
type textarea "x"
type textarea "Consultoria de ser"
type textarea "x"
type textarea "Consultoria de serv"
type textarea "x"
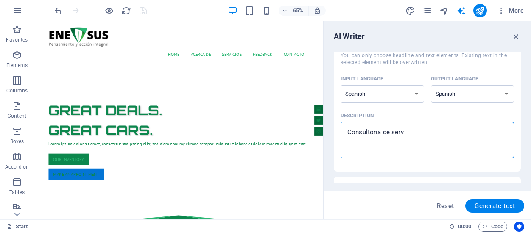
type textarea "Consultoria de servi"
type textarea "x"
type textarea "Consultoria de servic"
type textarea "x"
type textarea "Consultoria de servici"
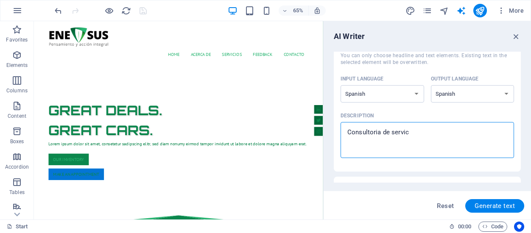
type textarea "x"
type textarea "Consultoria de servicio"
type textarea "x"
type textarea "Consultoria de servicios"
type textarea "x"
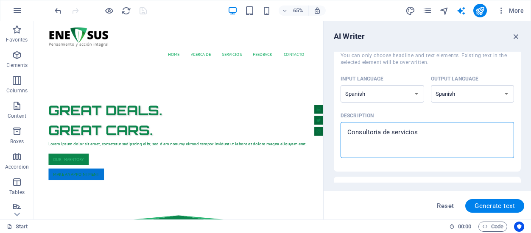
type textarea "Consultoria de servicios"
type textarea "x"
type textarea "Consultoria de servicios a"
type textarea "x"
type textarea "Consultoria de servicios am"
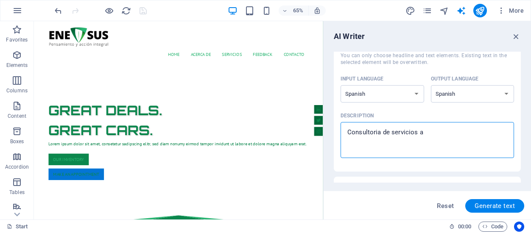
type textarea "x"
type textarea "Consultoria de servicios amb"
type textarea "x"
type textarea "Consultoria de servicios ambi"
type textarea "x"
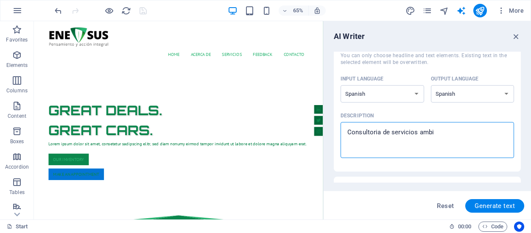
type textarea "Consultoria de servicios ambie"
type textarea "x"
type textarea "Consultoria de servicios [MEDICAL_DATA]"
type textarea "x"
type textarea "Consultoria de servicios ambient"
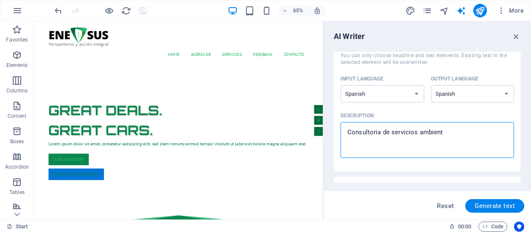
type textarea "x"
type textarea "Consultoria de servicios ambienta"
type textarea "x"
type textarea "Consultoria de servicios ambiental"
type textarea "x"
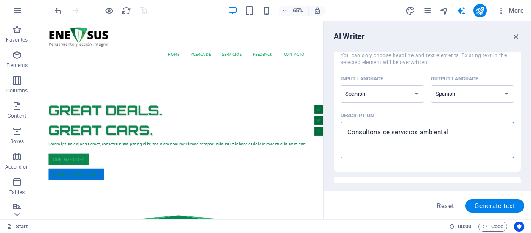
type textarea "Consultoria de servicios ambientale"
type textarea "x"
type textarea "Consultoria de servicios ambientales"
type textarea "x"
type textarea "Consultoria de servicios ambientales"
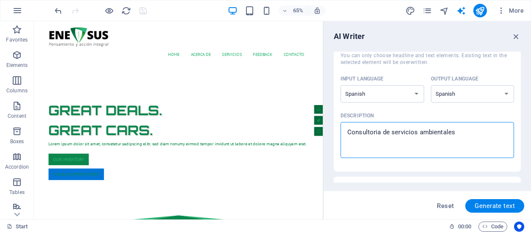
type textarea "x"
type textarea "Consultoria de servicios ambientales e"
type textarea "x"
type textarea "Consultoria de servicios ambientales et"
type textarea "x"
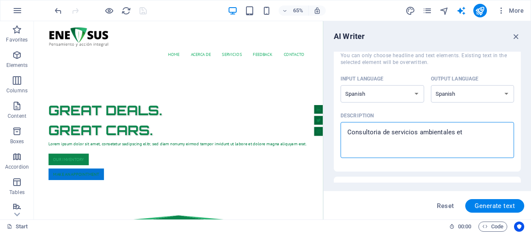
type textarea "Consultoria de servicios ambientales et"
type textarea "x"
type textarea "Consultoria de servicios ambientales et e"
type textarea "x"
type textarea "Consultoria de servicios ambientales et en"
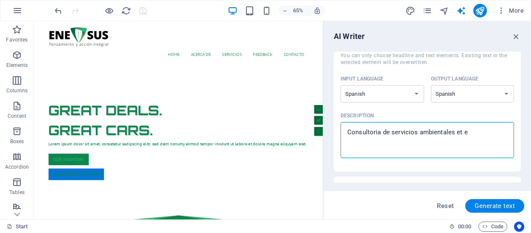
type textarea "x"
type textarea "Consultoria de servicios ambientales et ene"
type textarea "x"
type textarea "Consultoria de servicios ambientales et ener"
type textarea "x"
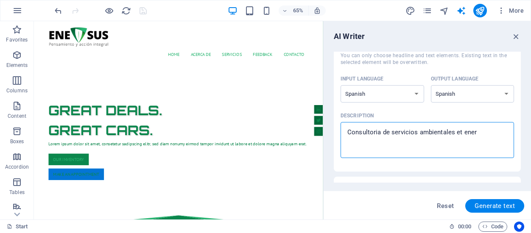
type textarea "Consultoria de servicios ambientales et ene"
type textarea "x"
type textarea "Consultoria de servicios ambientales et en"
type textarea "x"
type textarea "Consultoria de servicios ambientales et e"
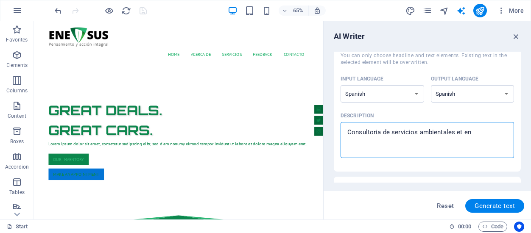
type textarea "x"
type textarea "Consultoria de servicios ambientales et"
type textarea "x"
type textarea "Consultoria de servicios ambientales et"
type textarea "x"
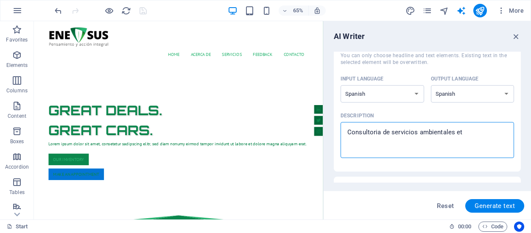
type textarea "Consultoria de servicios ambientales e"
type textarea "x"
type textarea "Consultoria de servicios ambientales"
type textarea "x"
type textarea "Consultoria de servicios ambientales"
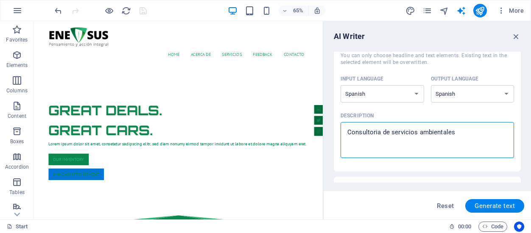
type textarea "x"
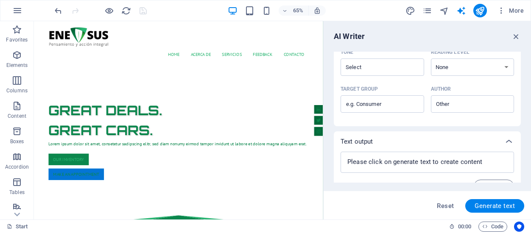
scroll to position [257, 0]
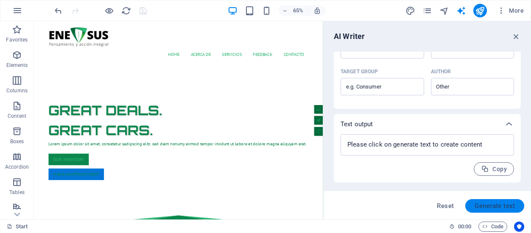
type textarea "Consultoria de servicios ambientales"
click at [495, 206] on span "Generate text" at bounding box center [495, 206] width 40 height 7
type textarea "x"
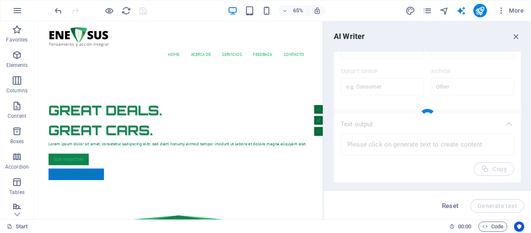
type textarea "x"
type textarea "Nuestra consultoría de servicios ambientales ofrece soluciones integrales para …"
type textarea "x"
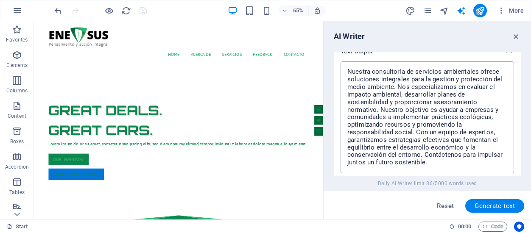
scroll to position [330, 0]
